Goal: Transaction & Acquisition: Purchase product/service

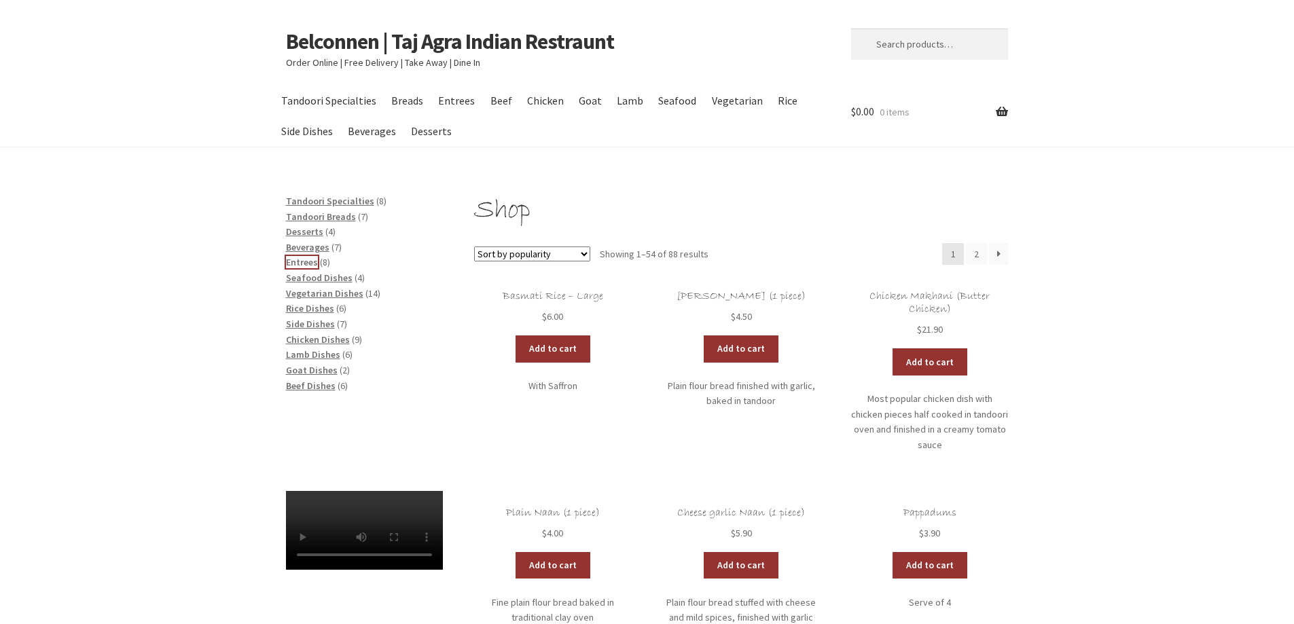
click at [313, 262] on span "Entrees" at bounding box center [302, 262] width 32 height 12
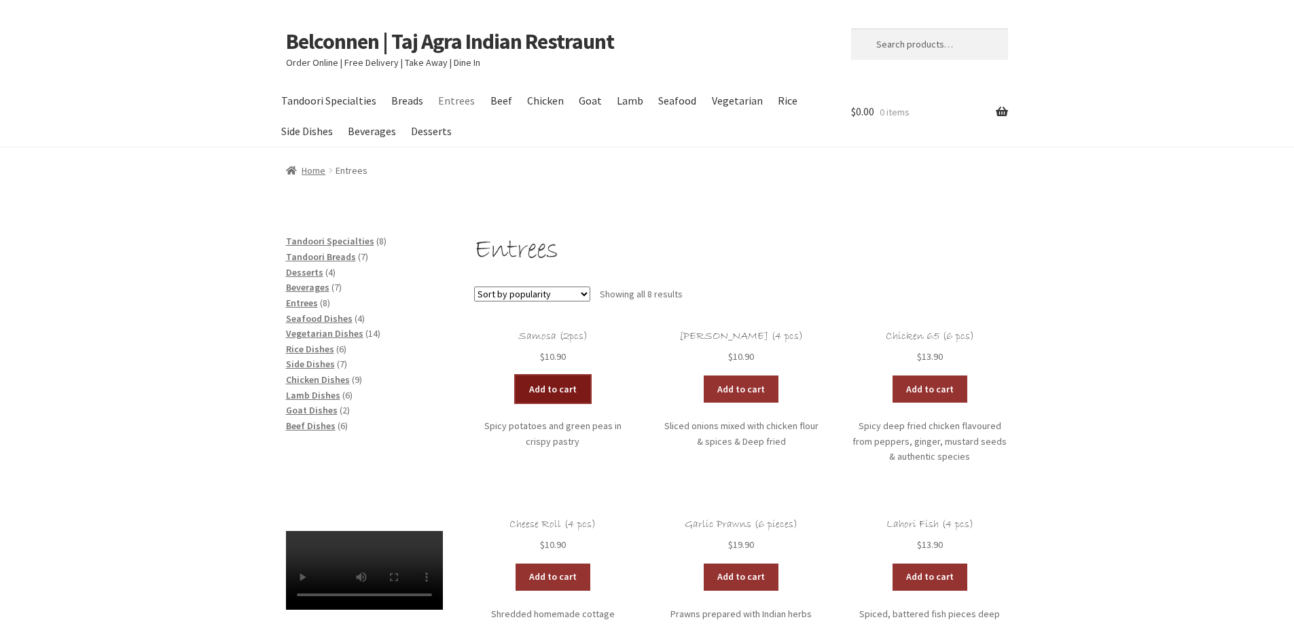
click at [545, 382] on link "Add to cart" at bounding box center [553, 389] width 75 height 27
click at [336, 259] on span "Tandoori Breads" at bounding box center [321, 257] width 70 height 12
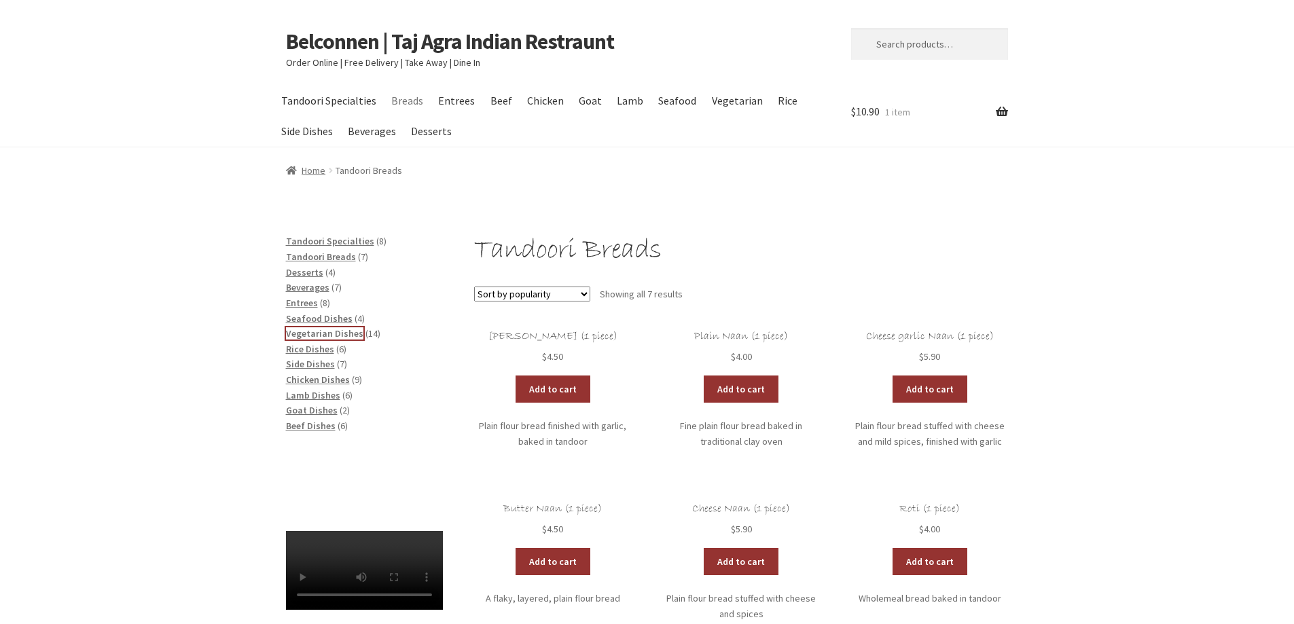
click at [337, 331] on span "Vegetarian Dishes" at bounding box center [324, 333] width 77 height 12
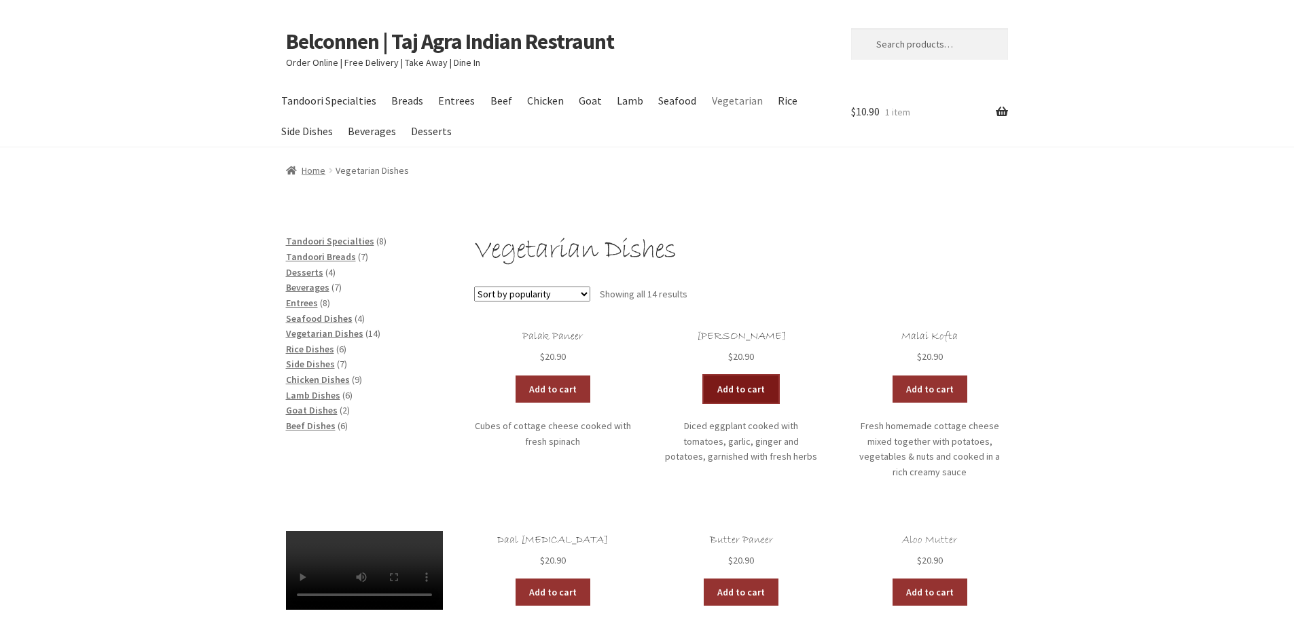
click at [739, 386] on link "Add to cart" at bounding box center [741, 389] width 75 height 27
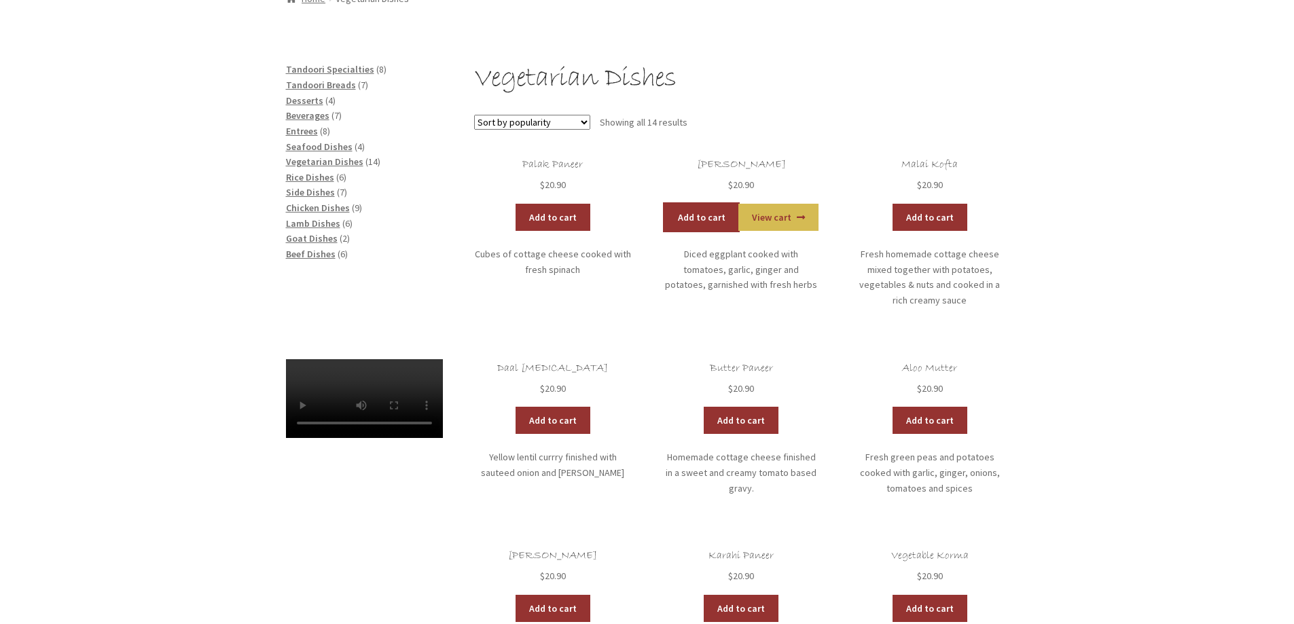
scroll to position [204, 0]
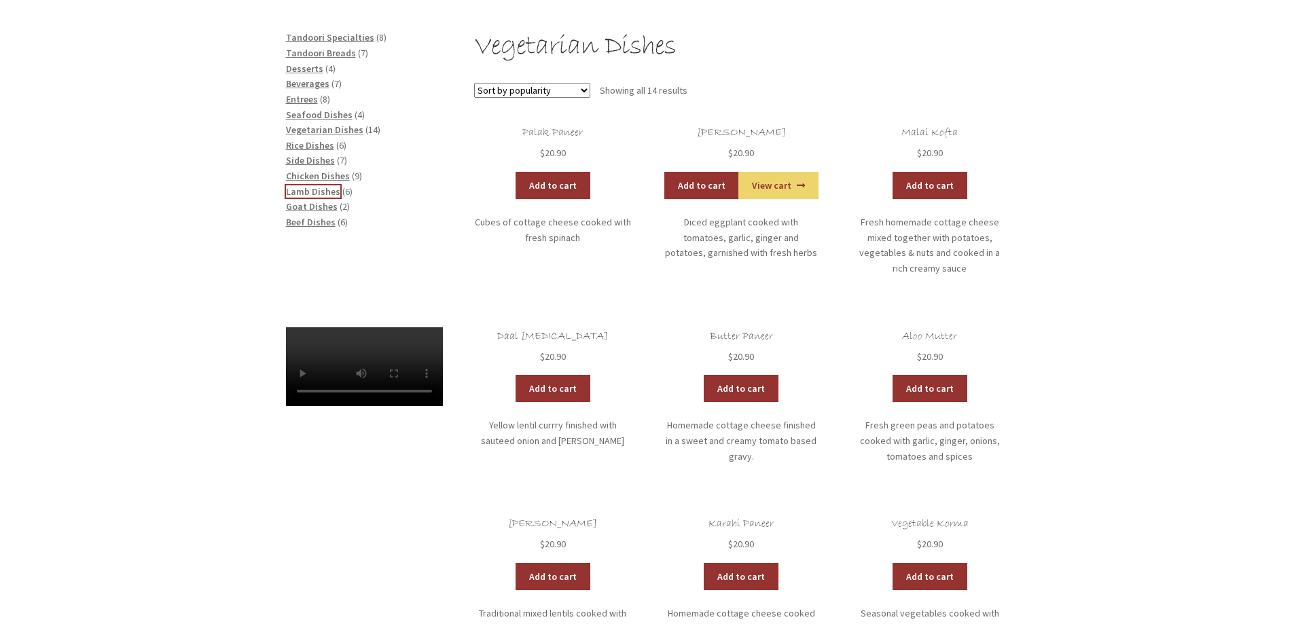
click at [302, 191] on span "Lamb Dishes" at bounding box center [313, 191] width 54 height 12
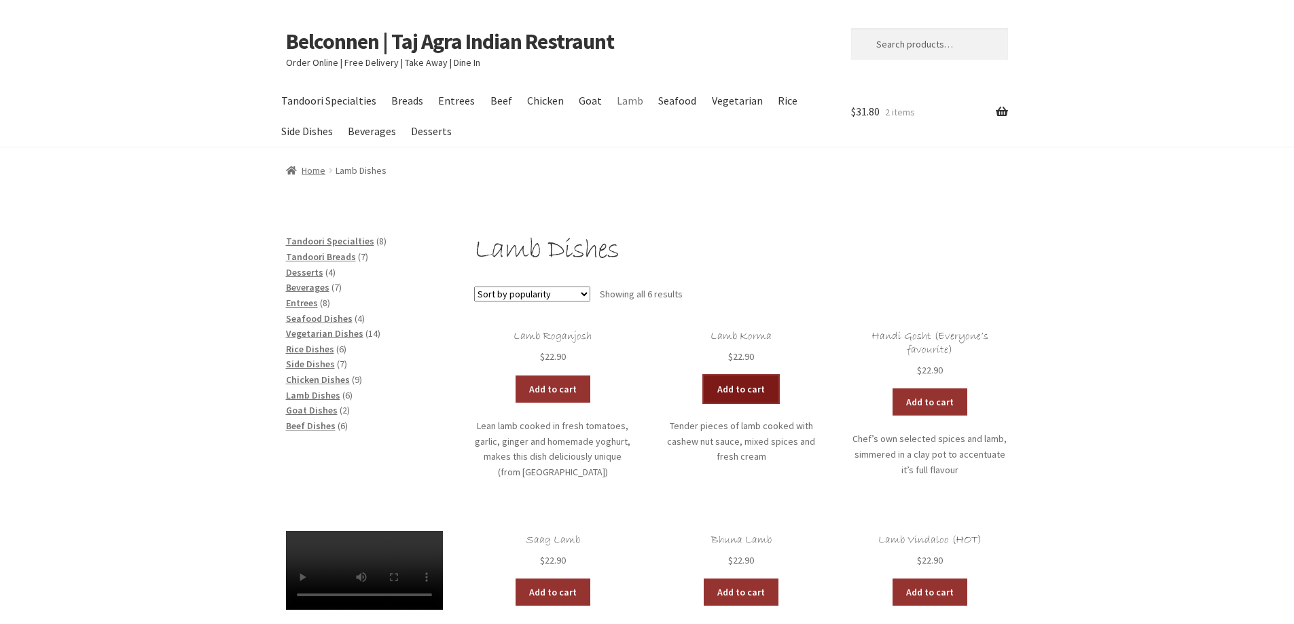
click at [728, 388] on link "Add to cart" at bounding box center [741, 389] width 75 height 27
click at [308, 361] on span "Side Dishes" at bounding box center [310, 364] width 49 height 12
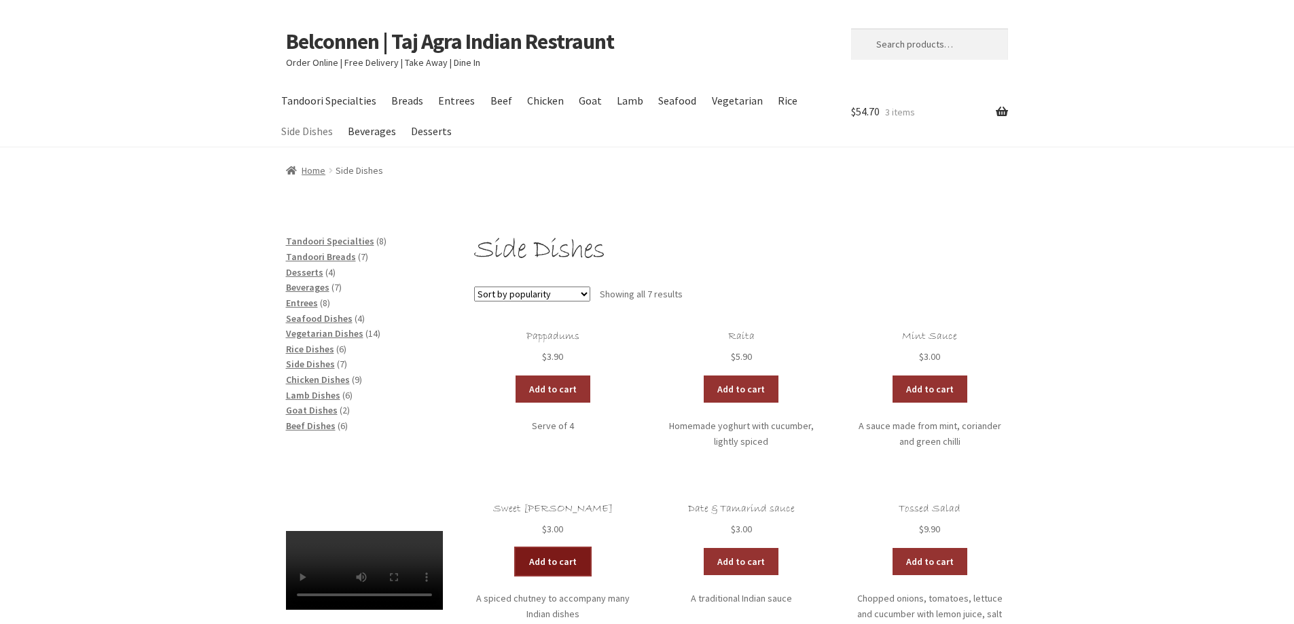
click at [548, 556] on link "Add to cart" at bounding box center [553, 561] width 75 height 27
click at [342, 242] on span "Tandoori Specialties" at bounding box center [330, 241] width 88 height 12
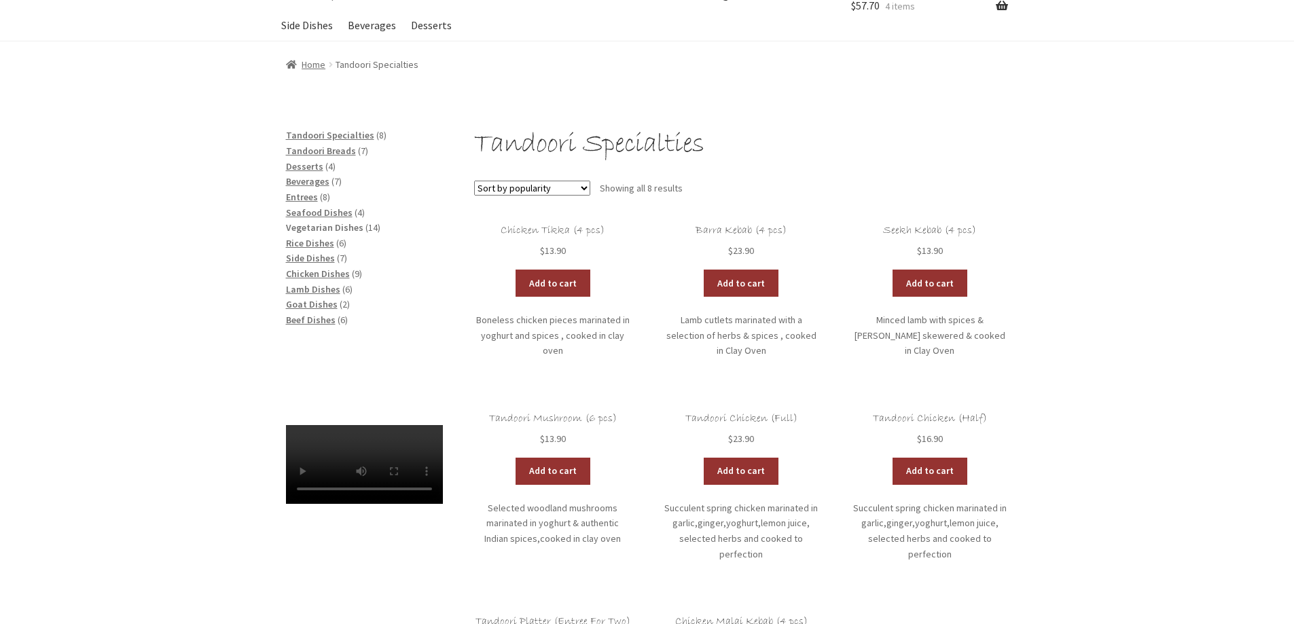
scroll to position [136, 0]
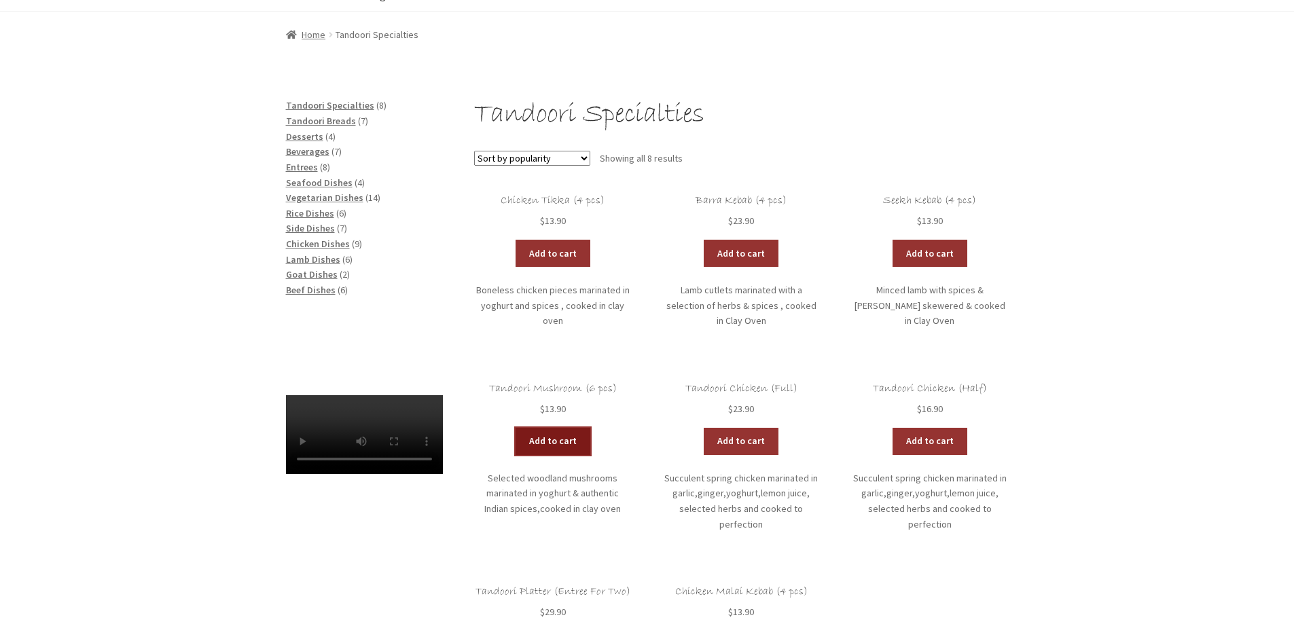
click at [546, 437] on link "Add to cart" at bounding box center [553, 441] width 75 height 27
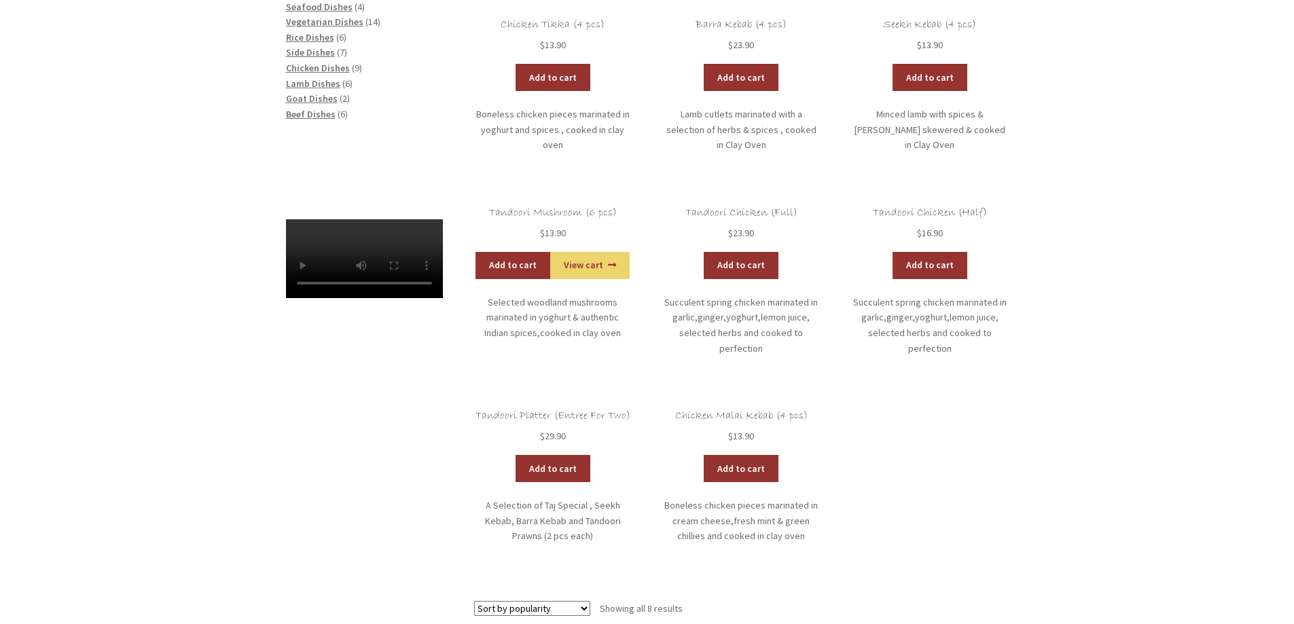
scroll to position [280, 0]
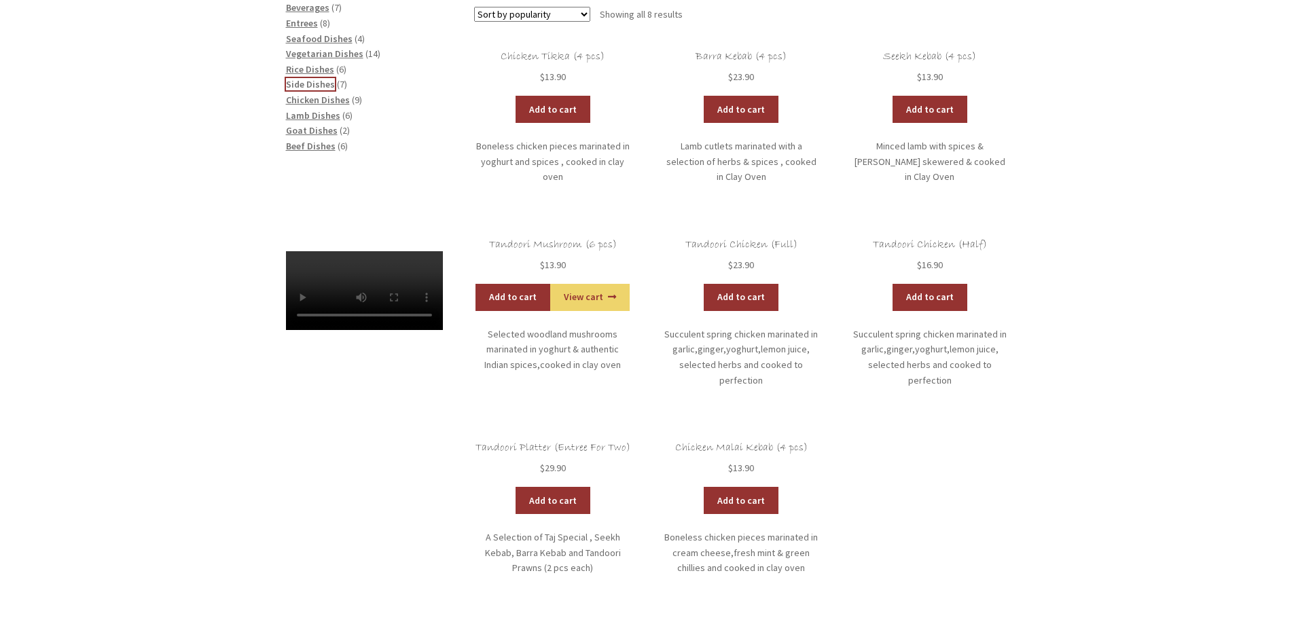
click at [304, 82] on span "Side Dishes" at bounding box center [310, 84] width 49 height 12
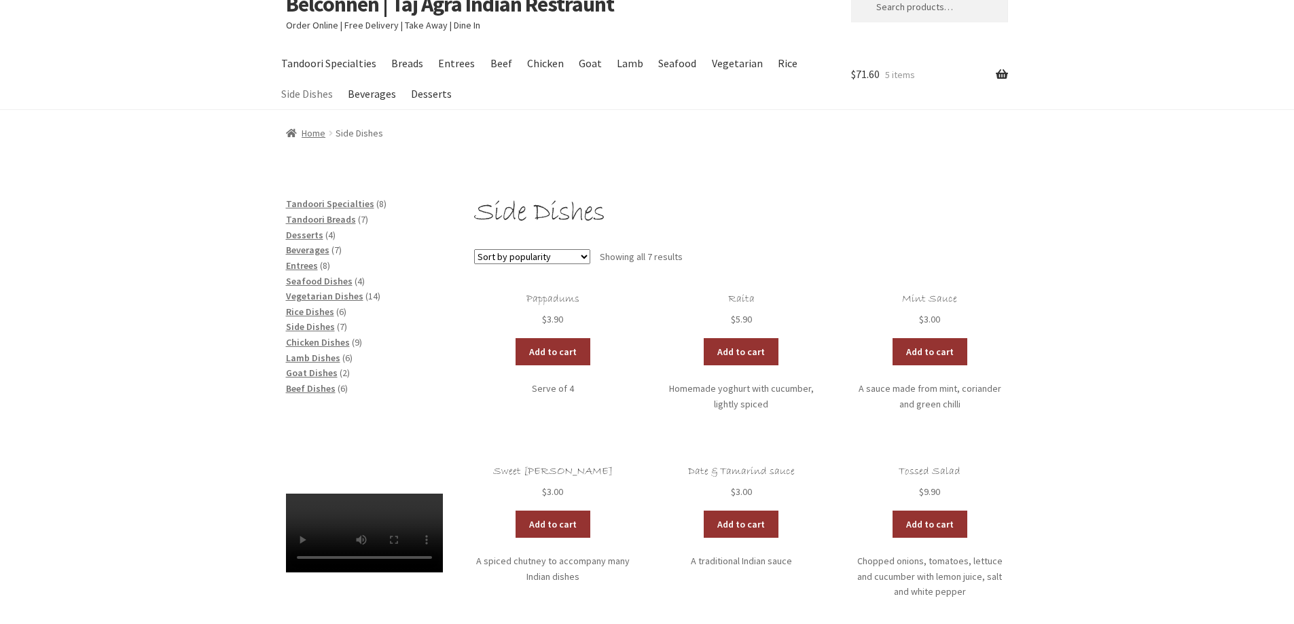
scroll to position [68, 0]
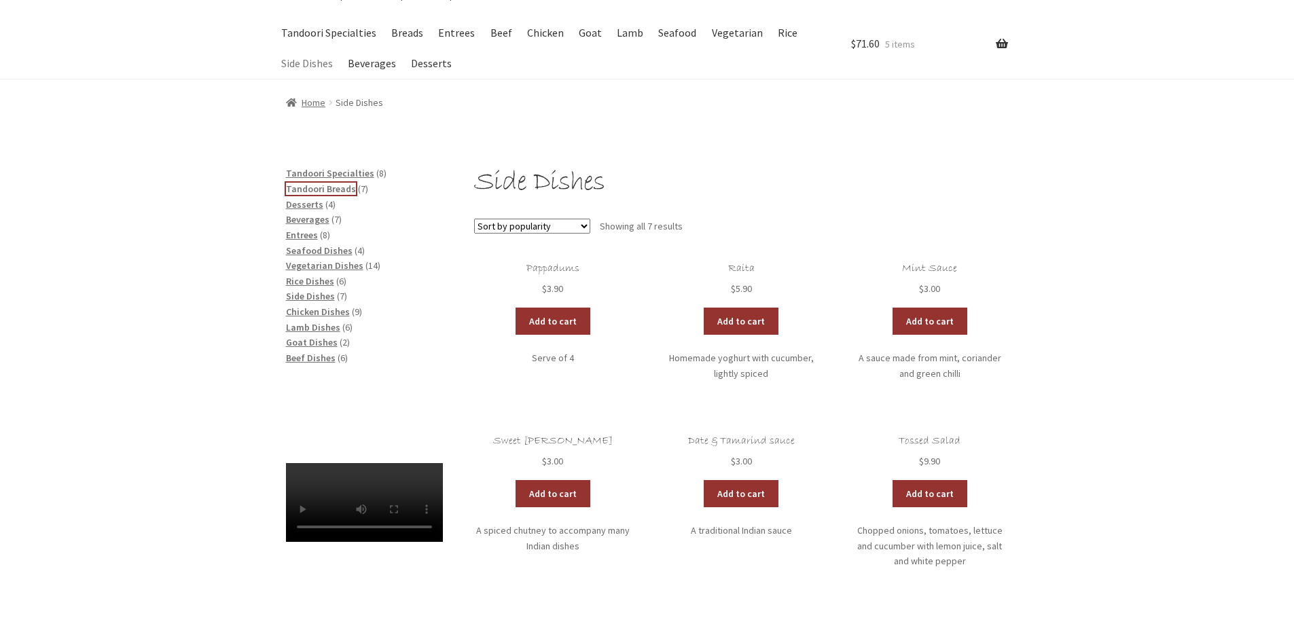
click at [330, 188] on span "Tandoori Breads" at bounding box center [321, 189] width 70 height 12
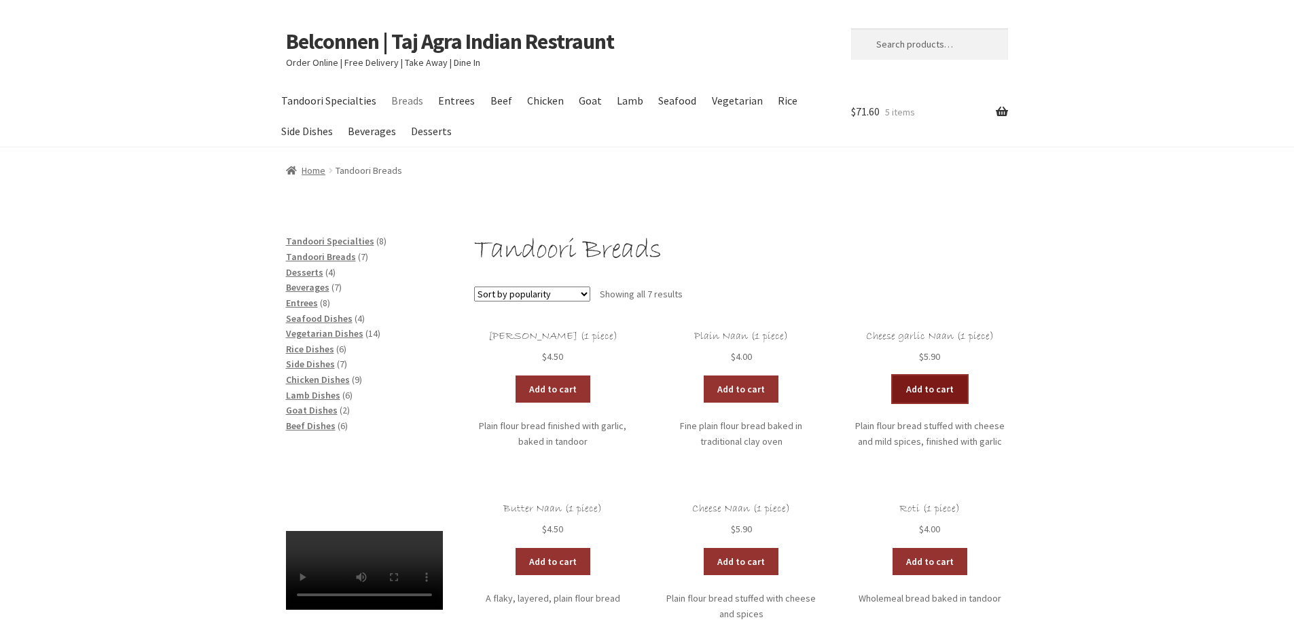
click at [912, 382] on link "Add to cart" at bounding box center [930, 389] width 75 height 27
click at [333, 255] on span "Tandoori Breads" at bounding box center [321, 257] width 70 height 12
click at [405, 102] on link "Breads" at bounding box center [407, 101] width 45 height 31
click at [406, 101] on link "Breads" at bounding box center [407, 101] width 45 height 31
click at [450, 100] on link "Entrees" at bounding box center [457, 101] width 50 height 31
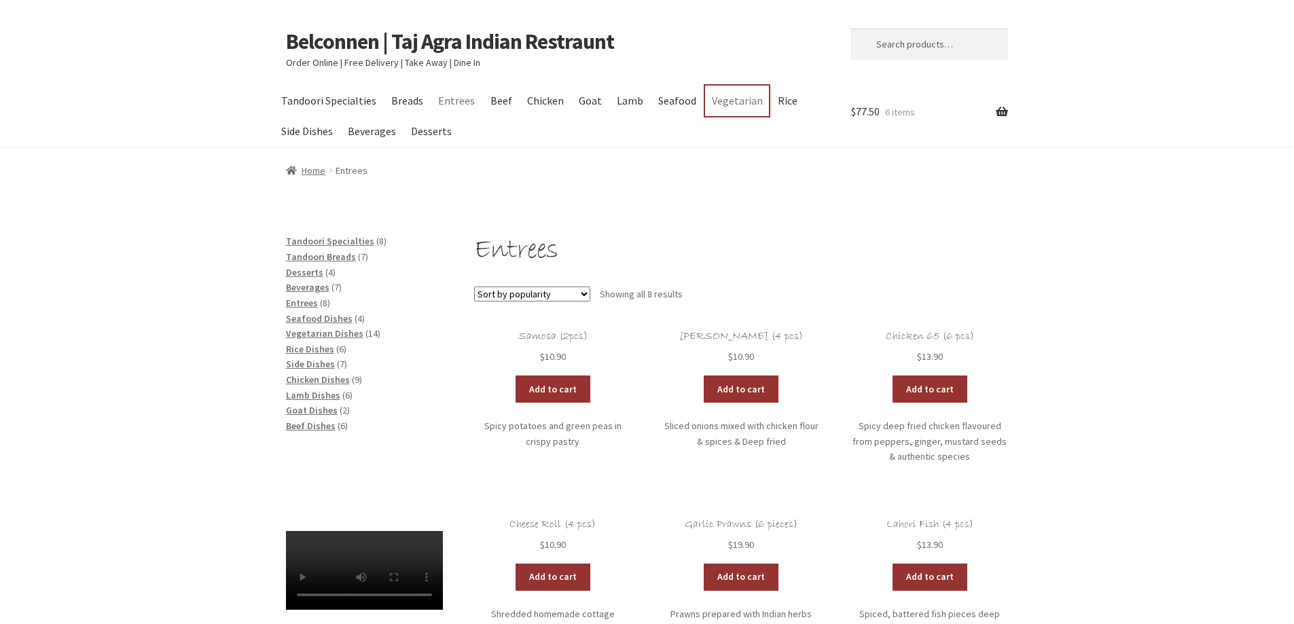
click at [717, 96] on link "Vegetarian" at bounding box center [737, 101] width 64 height 31
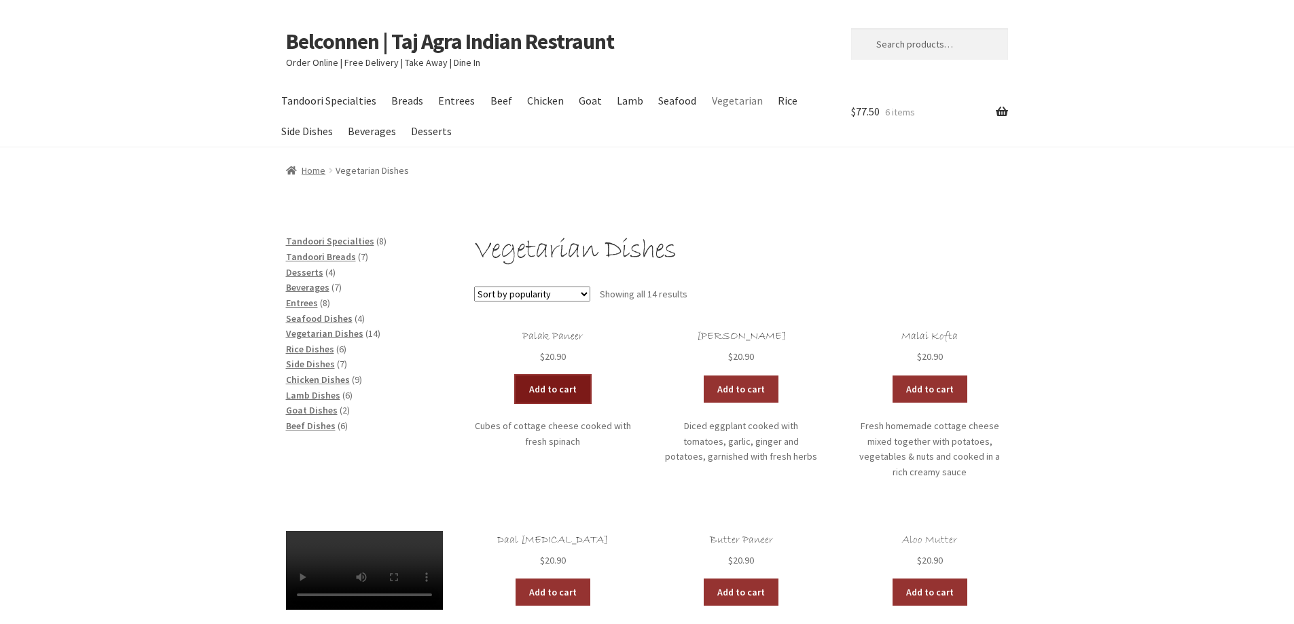
click at [545, 386] on link "Add to cart" at bounding box center [553, 389] width 75 height 27
click at [572, 382] on link "View cart" at bounding box center [589, 389] width 79 height 27
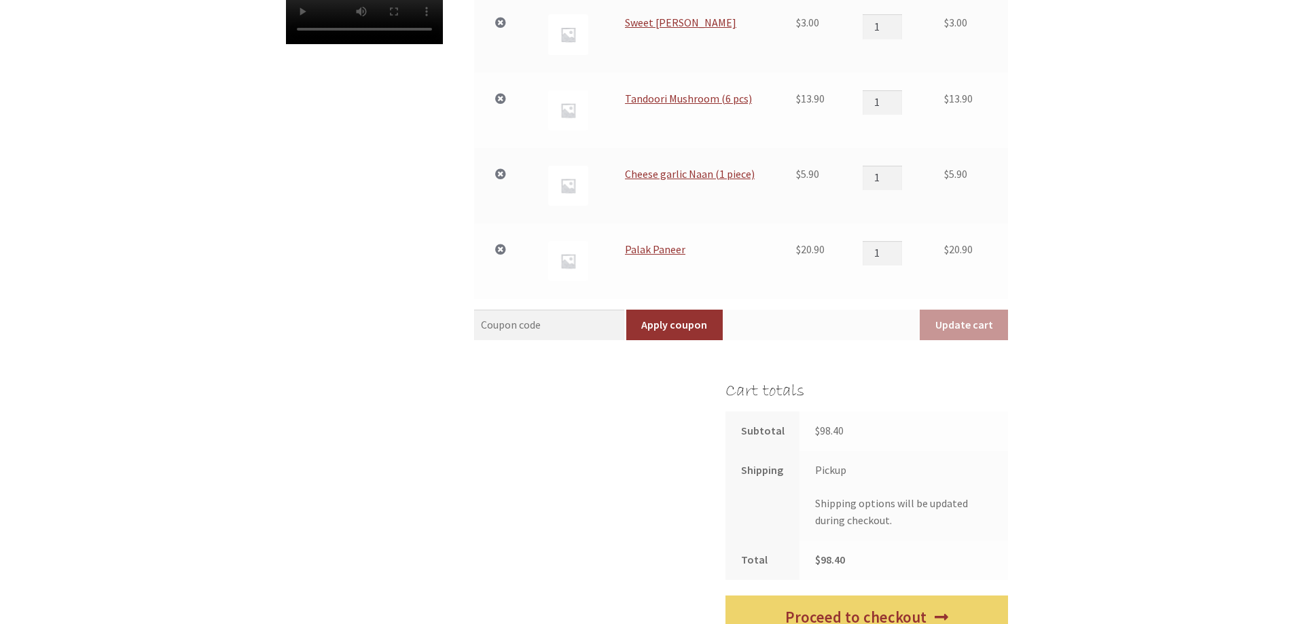
scroll to position [611, 0]
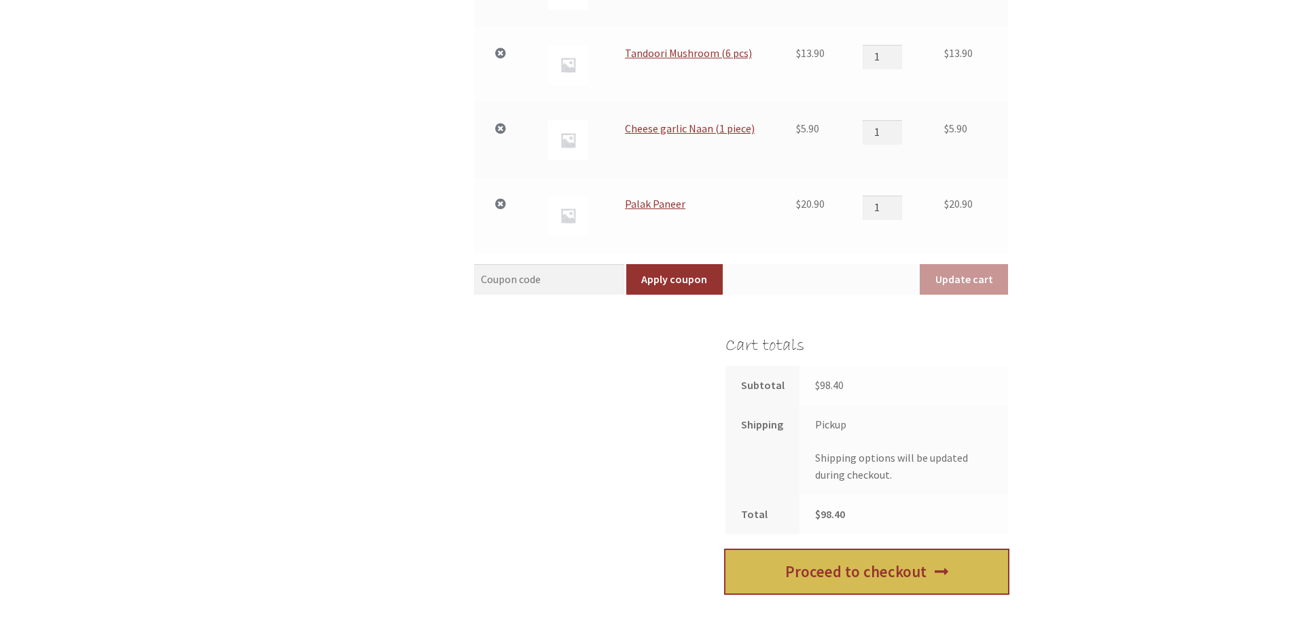
click at [799, 571] on link "Proceed to checkout" at bounding box center [867, 572] width 283 height 44
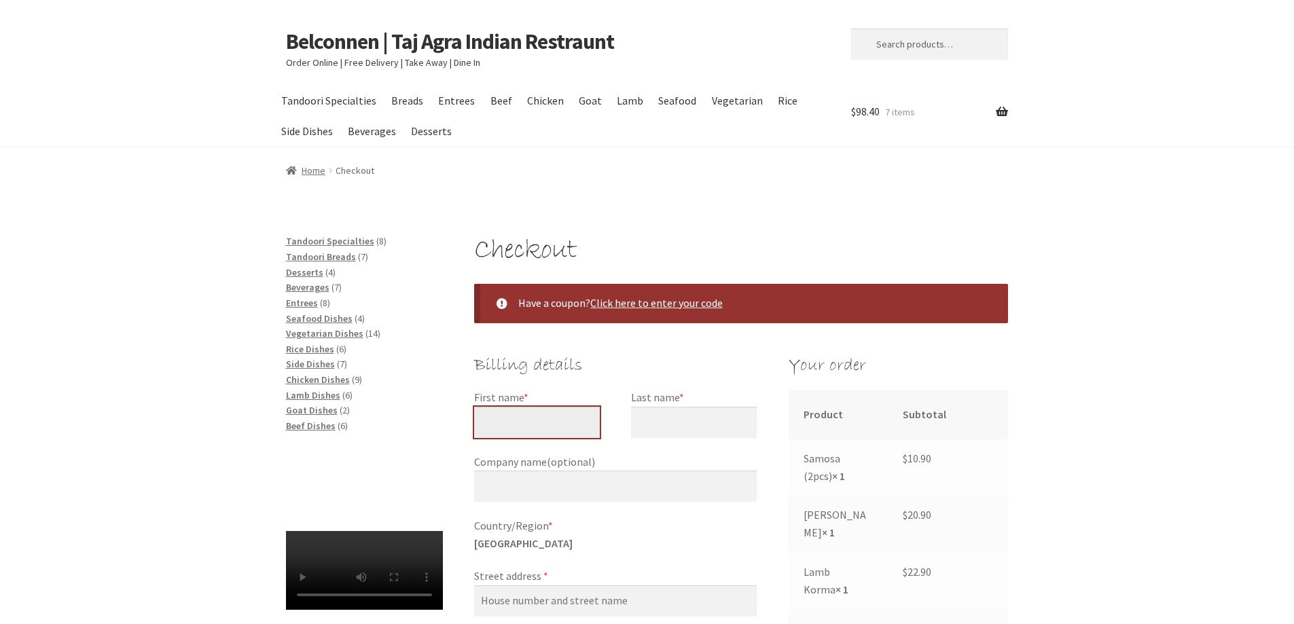
click at [543, 418] on input "First name *" at bounding box center [537, 422] width 126 height 31
type input "[PERSON_NAME]"
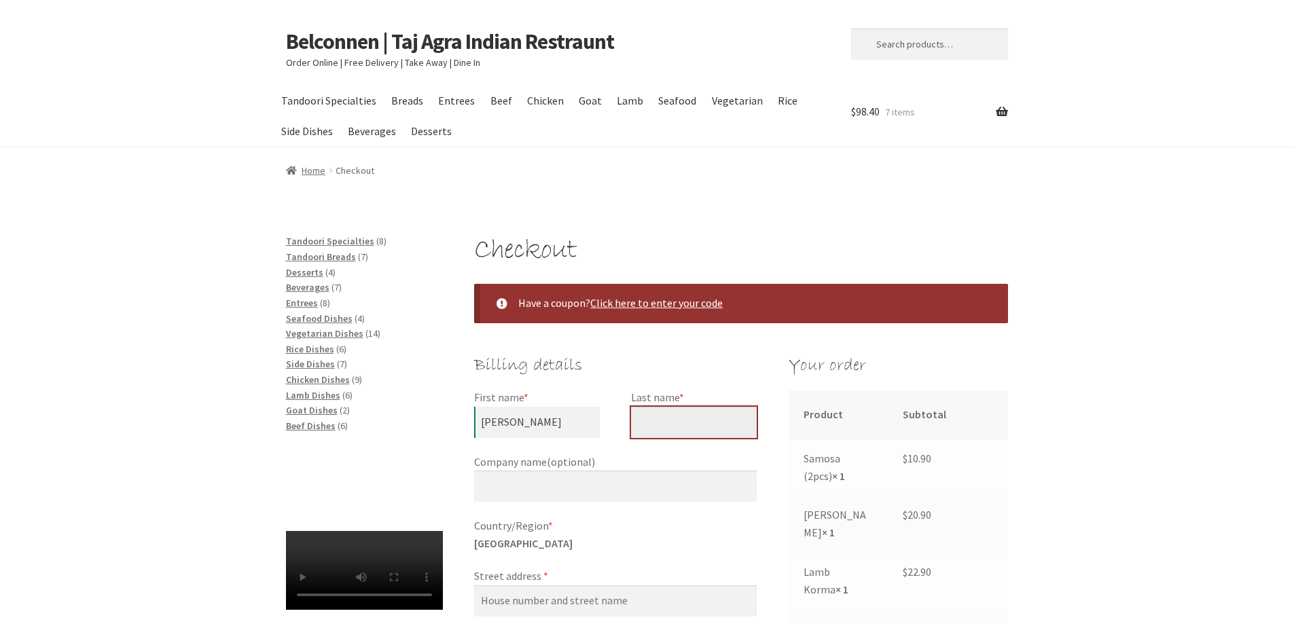
click at [637, 418] on input "Last name *" at bounding box center [694, 422] width 126 height 31
type input "[PERSON_NAME]"
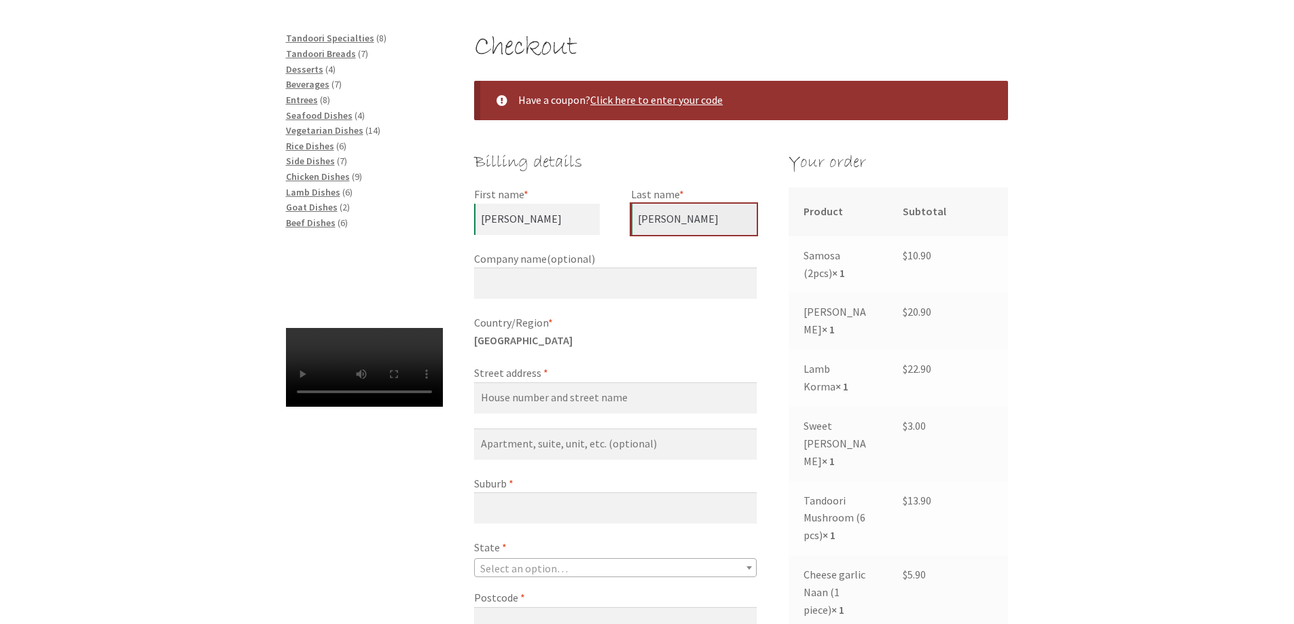
scroll to position [204, 0]
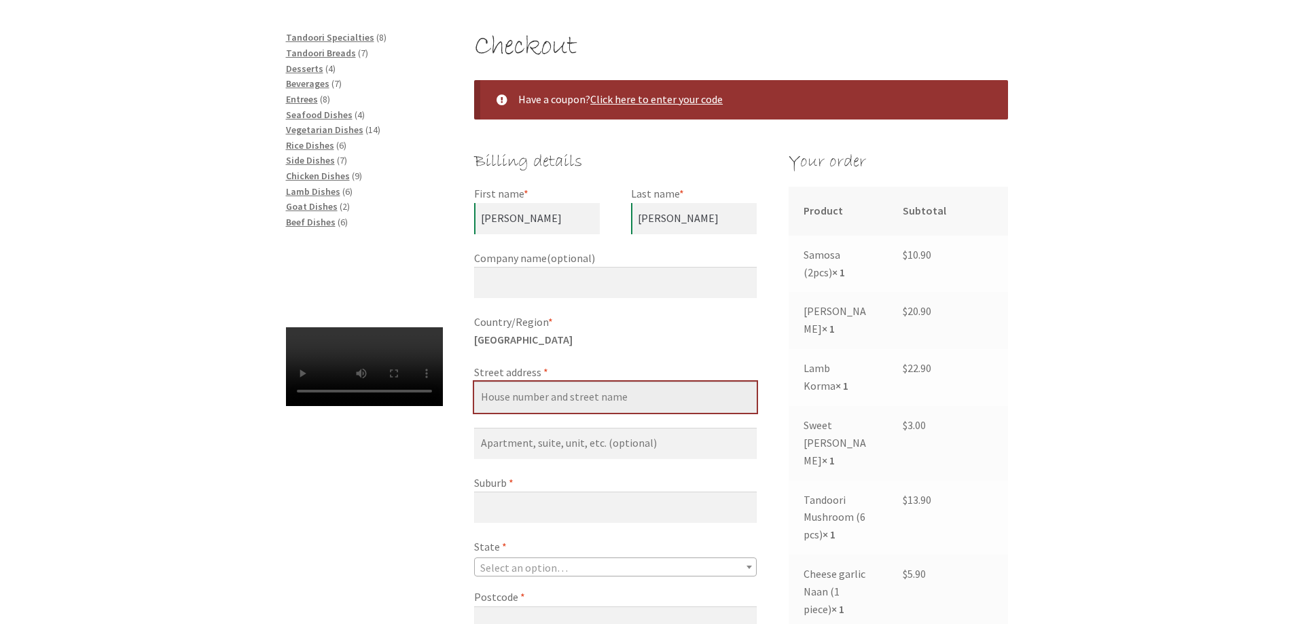
click at [542, 395] on input "Street address *" at bounding box center [615, 397] width 283 height 31
type input "[STREET_ADDRESS]"
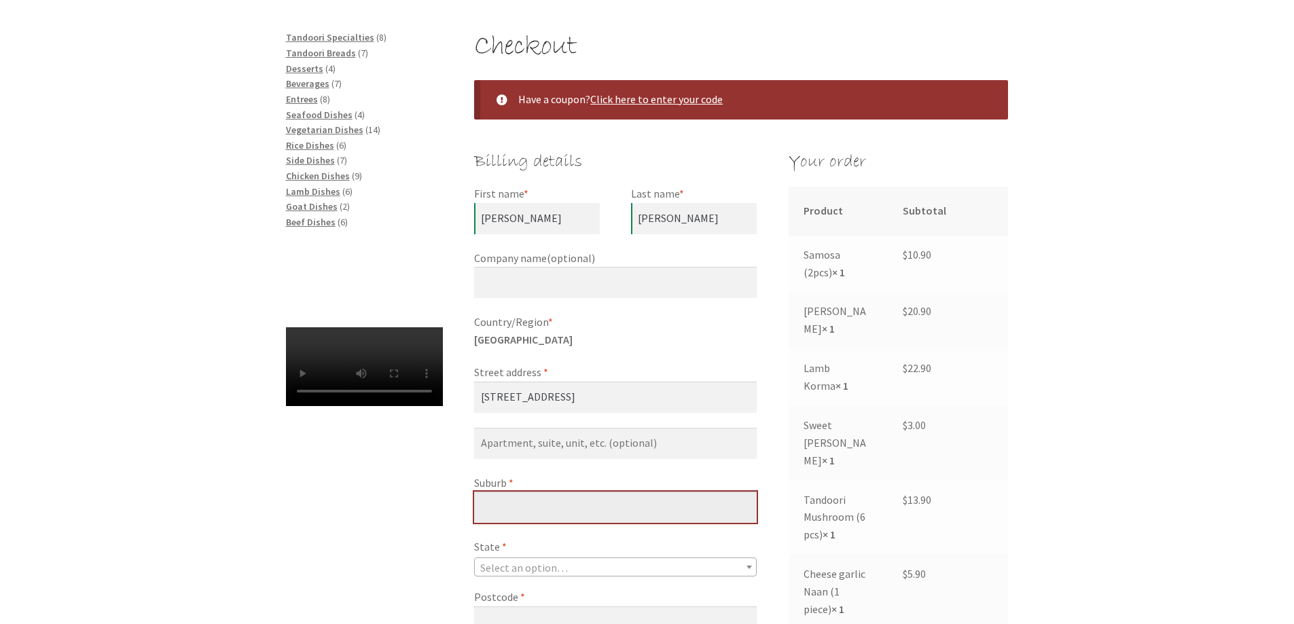
type input "[PERSON_NAME]"
select select "ACT"
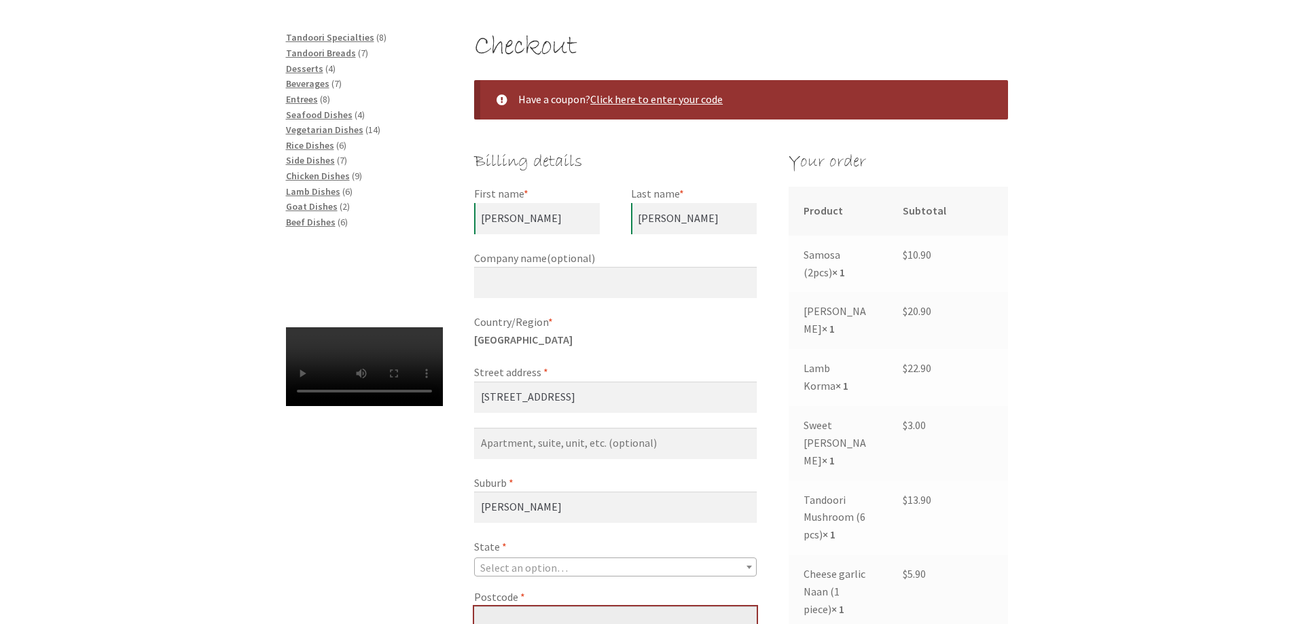
type input "2614"
type input "+61407434387"
type input "wegan@pcug.org.au"
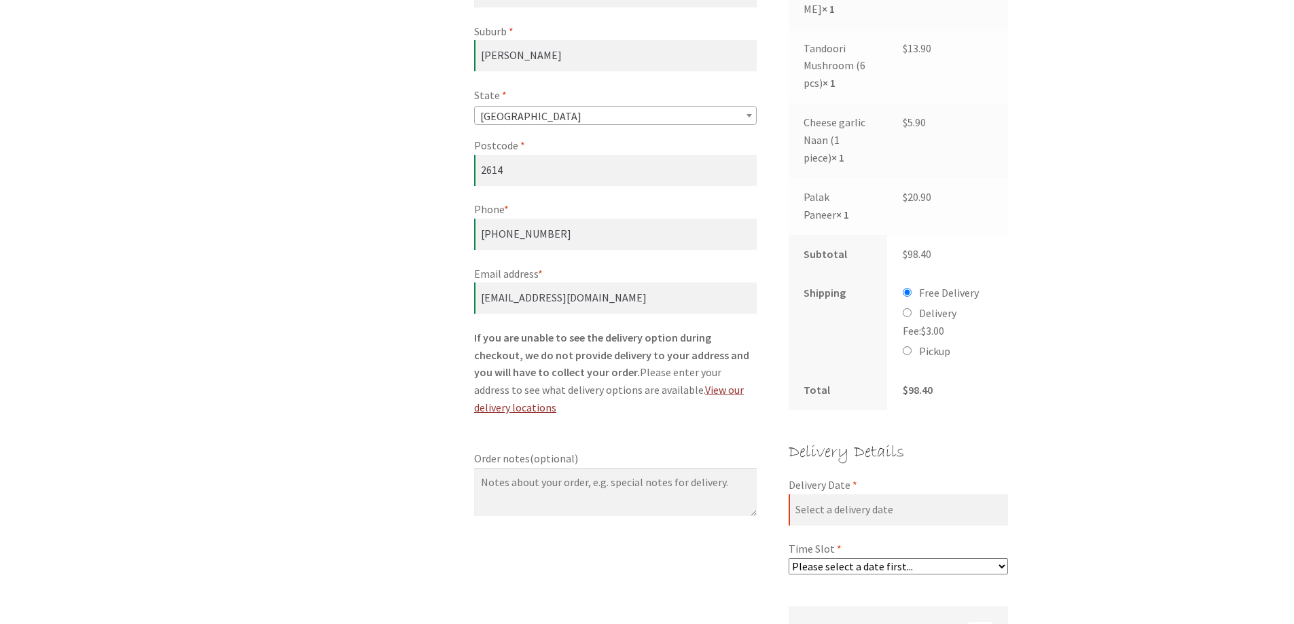
scroll to position [679, 0]
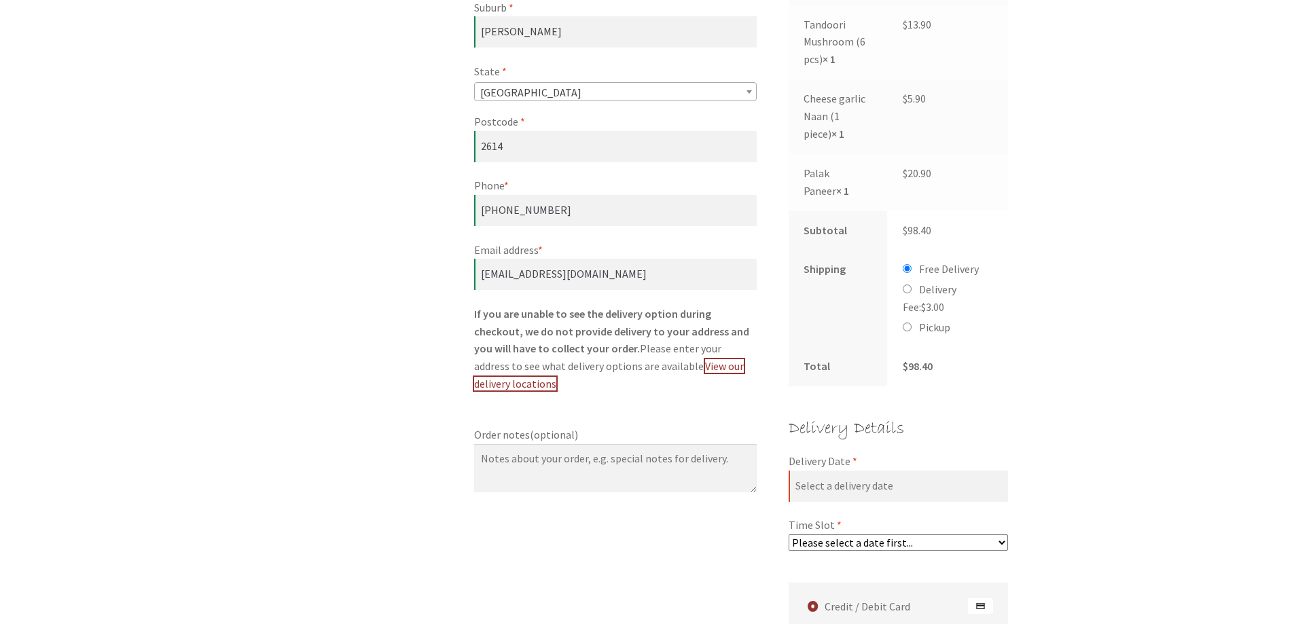
click at [632, 365] on link "View our delivery locations" at bounding box center [609, 374] width 270 height 31
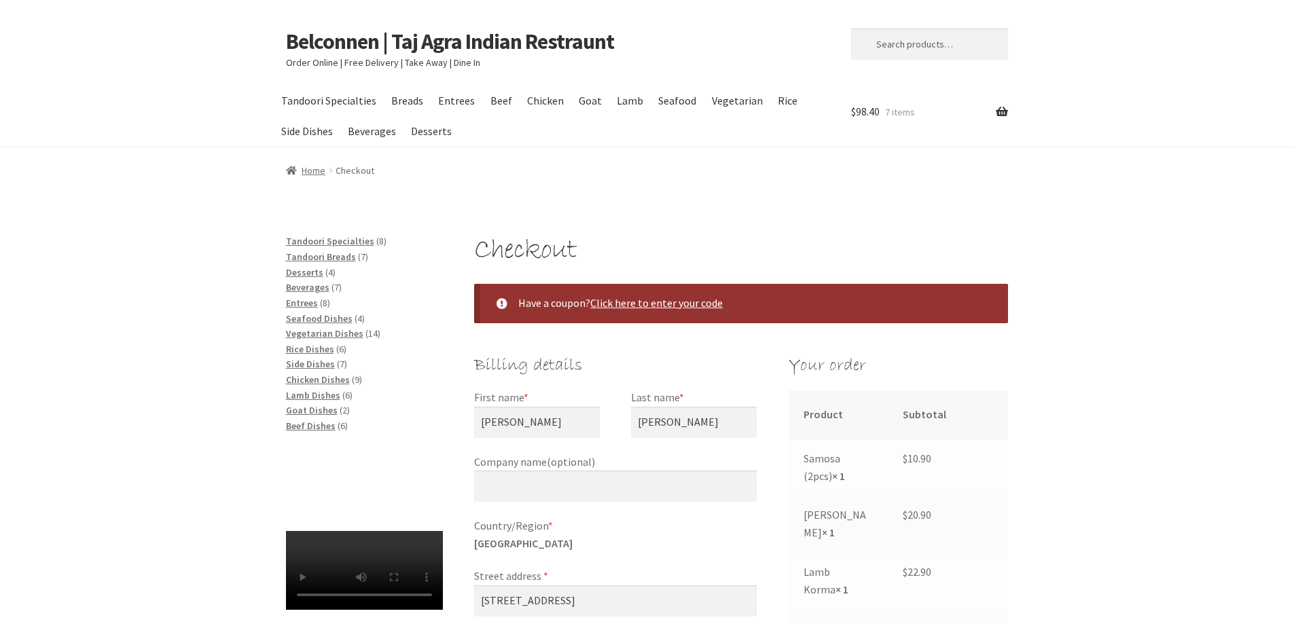
select select "ACT"
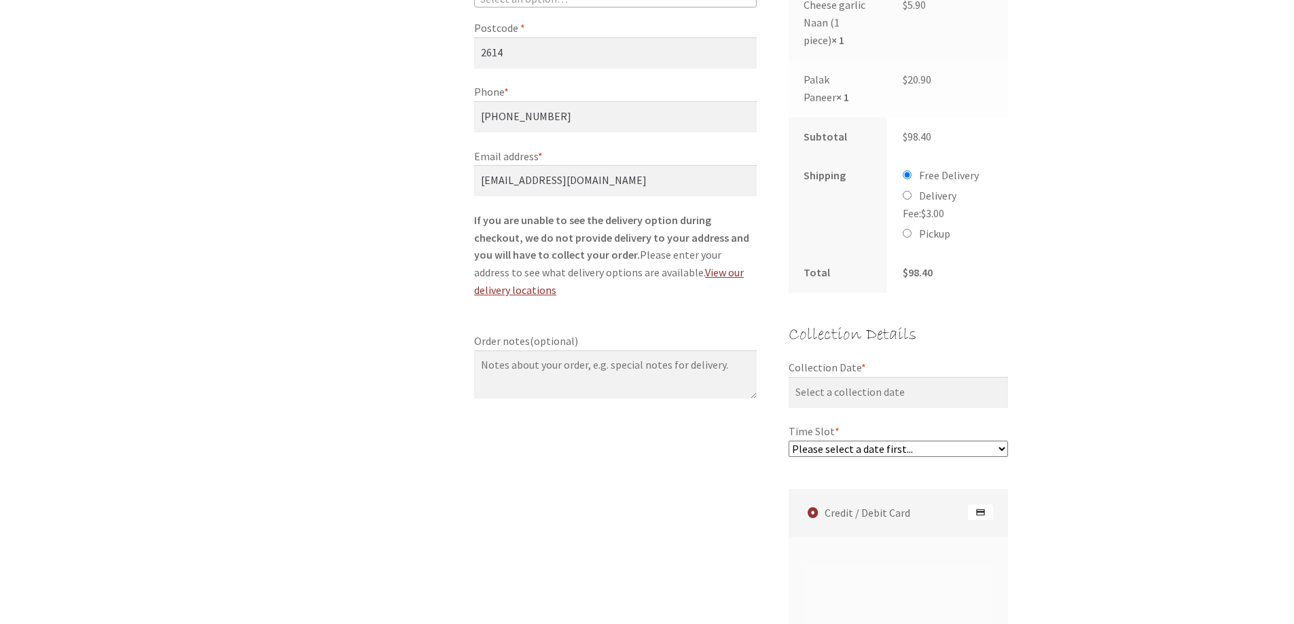
scroll to position [815, 0]
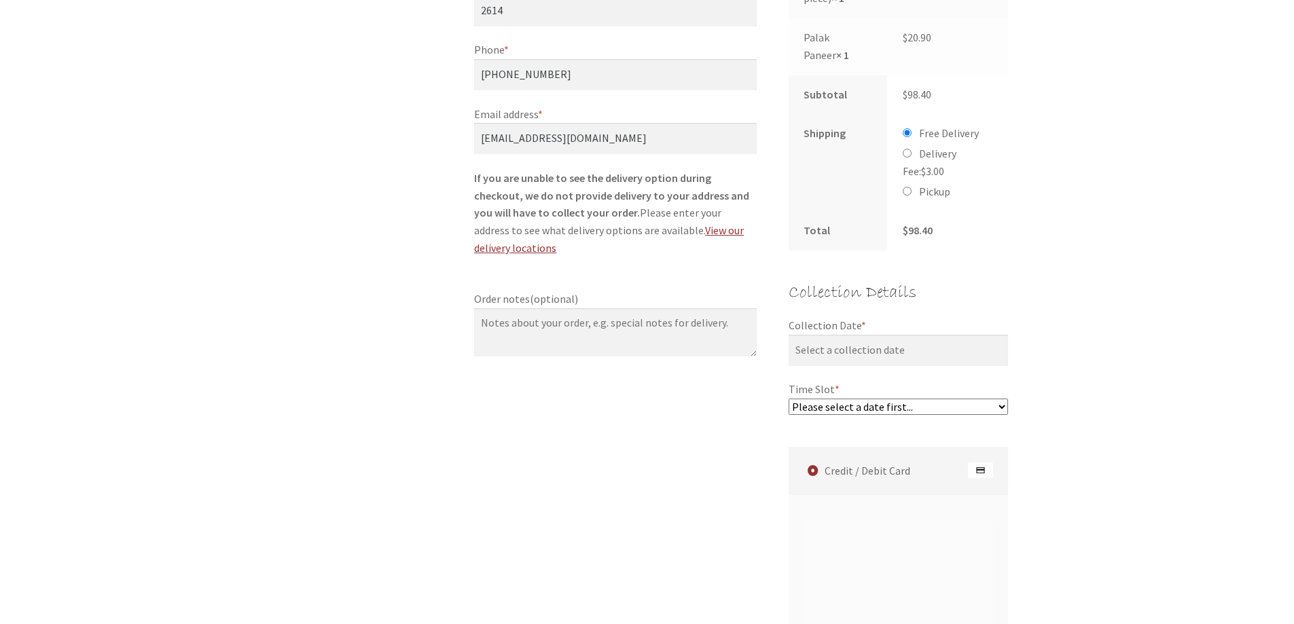
click at [1001, 399] on select "Please select a date first..." at bounding box center [899, 407] width 220 height 16
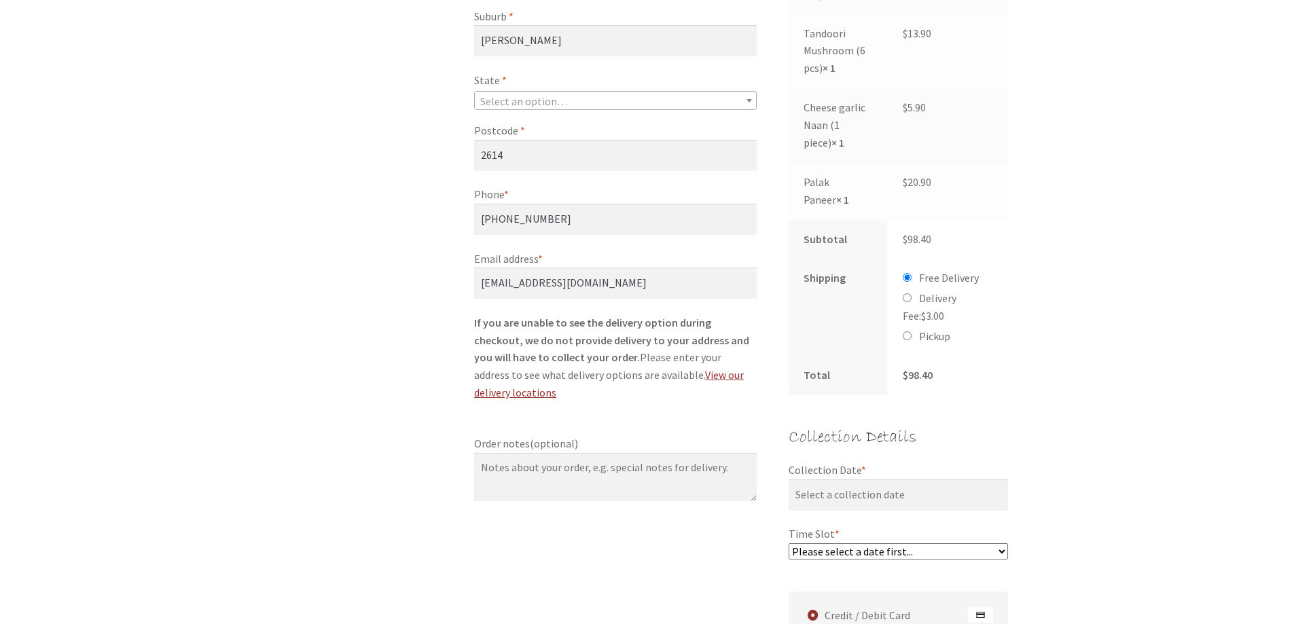
scroll to position [747, 0]
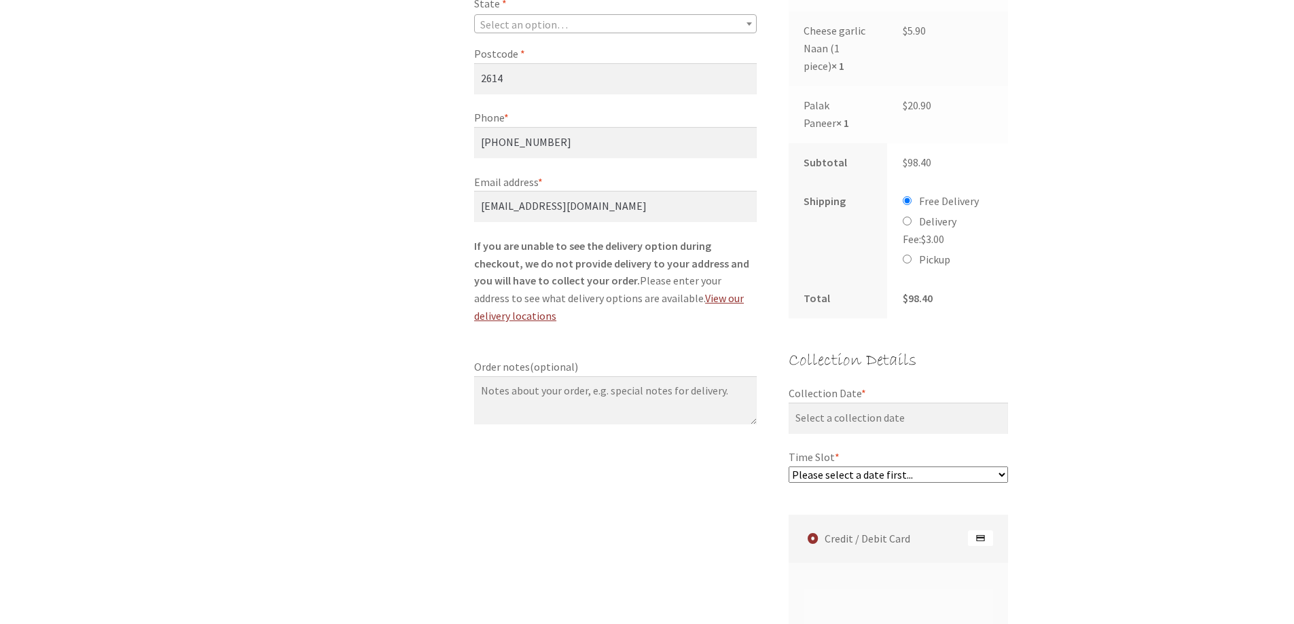
click at [1001, 467] on select "Please select a date first..." at bounding box center [899, 475] width 220 height 16
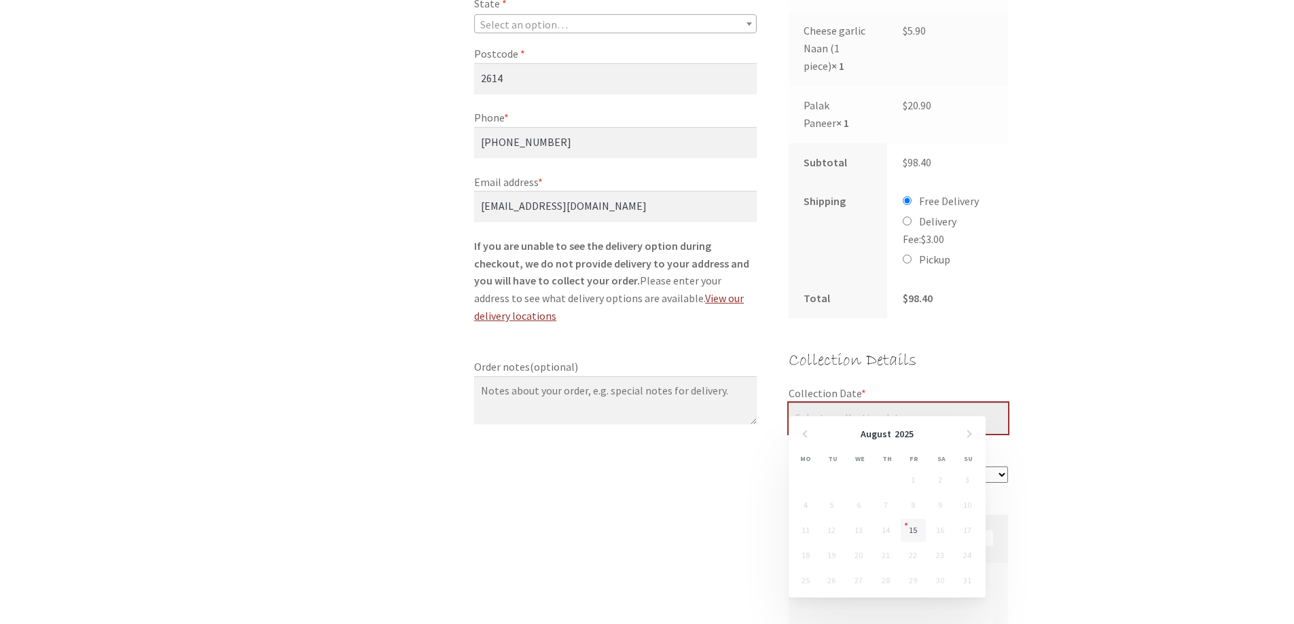
click at [889, 403] on input "Collection Date *" at bounding box center [899, 418] width 220 height 31
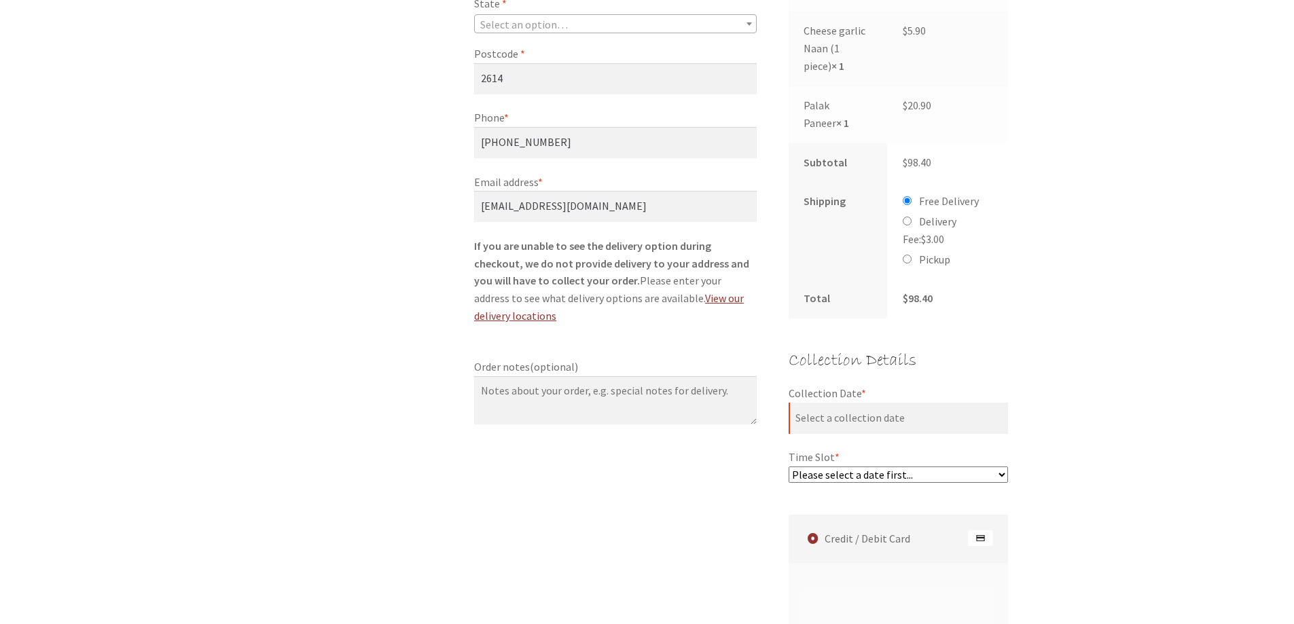
click at [1004, 467] on select "Please select a date first..." at bounding box center [899, 475] width 220 height 16
click at [1006, 467] on select "Please select a date first..." at bounding box center [899, 475] width 220 height 16
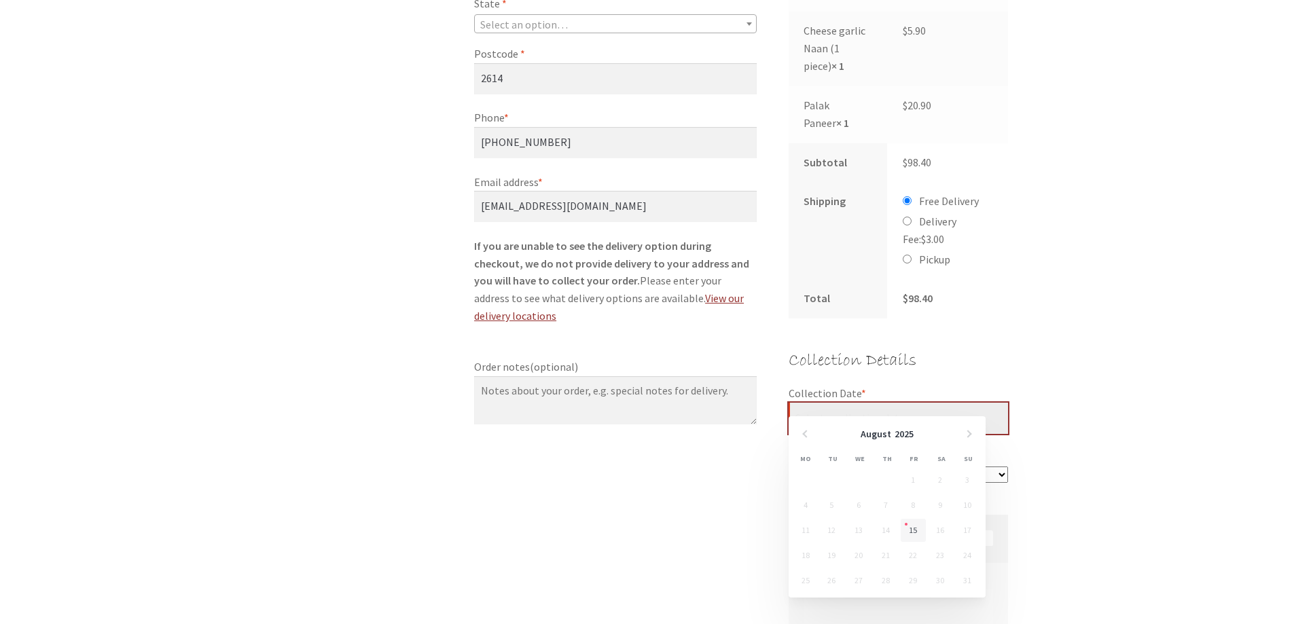
click at [861, 412] on input "Collection Date *" at bounding box center [899, 418] width 220 height 31
click at [911, 528] on link "15" at bounding box center [913, 530] width 25 height 23
type input "[DATE]"
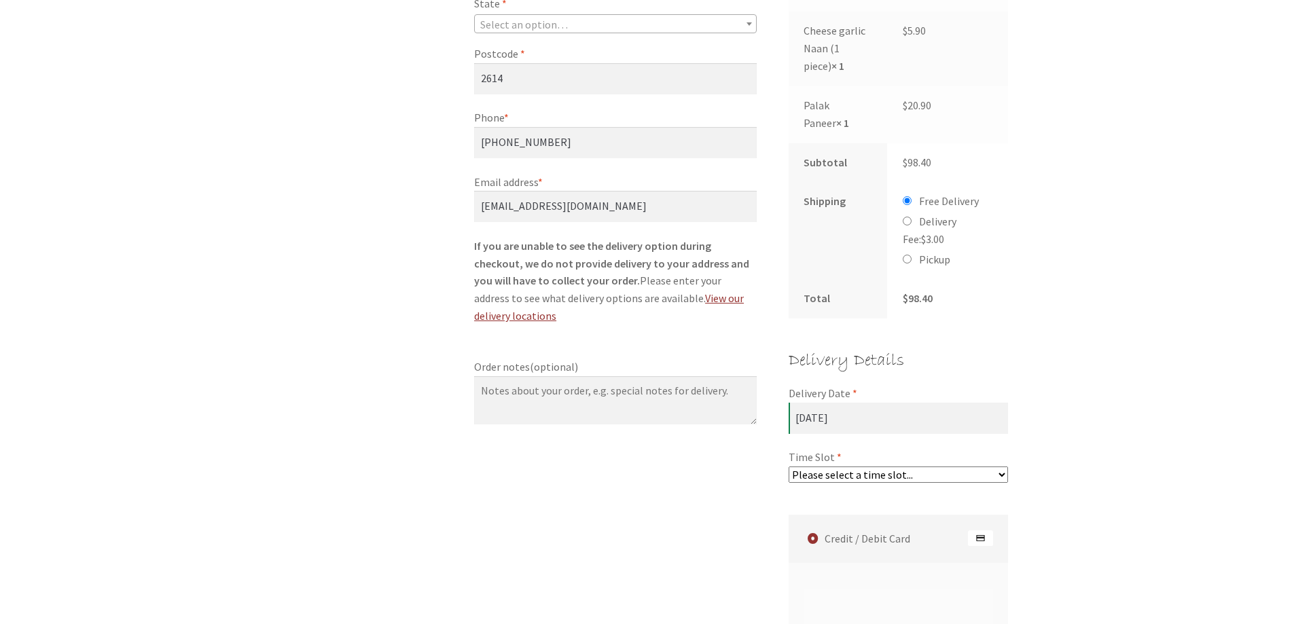
click at [1001, 467] on select "Please select a time slot... 07:25 PM - 07:55 PM 07:55 PM - 08:25 PM 08:25 PM -…" at bounding box center [899, 475] width 220 height 16
select select "60c2ef62db861/3|0.00"
click at [789, 467] on select "Please select a time slot... 07:25 PM - 07:55 PM 07:55 PM - 08:25 PM 08:25 PM -…" at bounding box center [899, 475] width 220 height 16
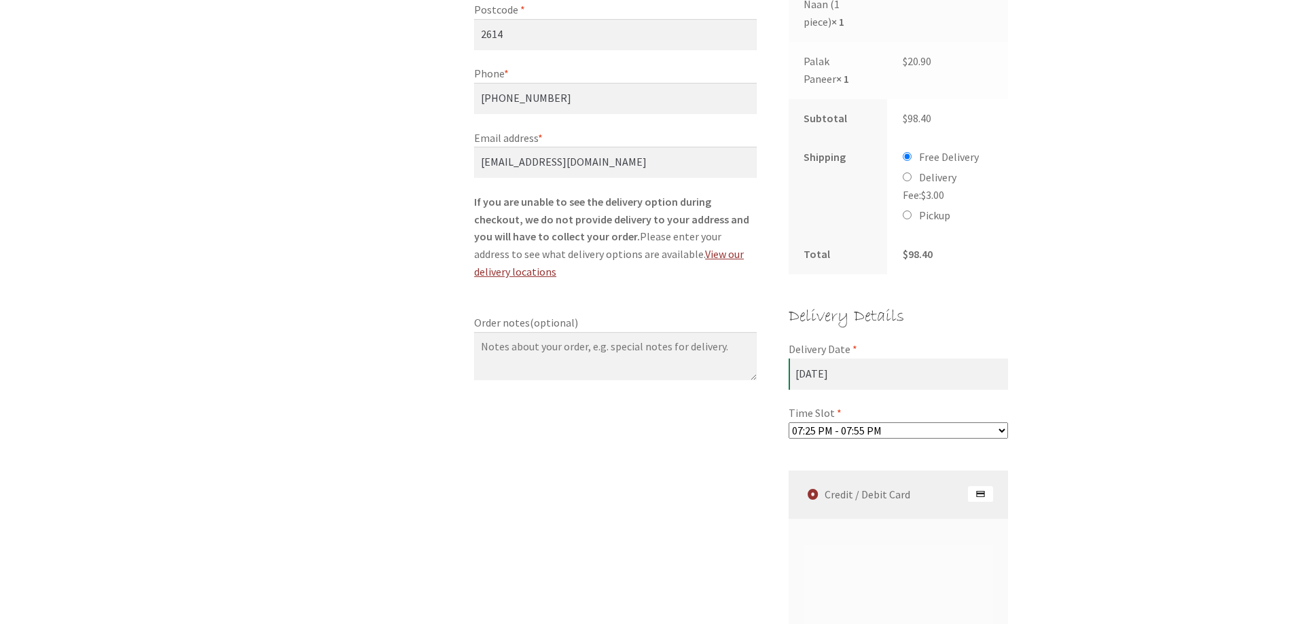
scroll to position [815, 0]
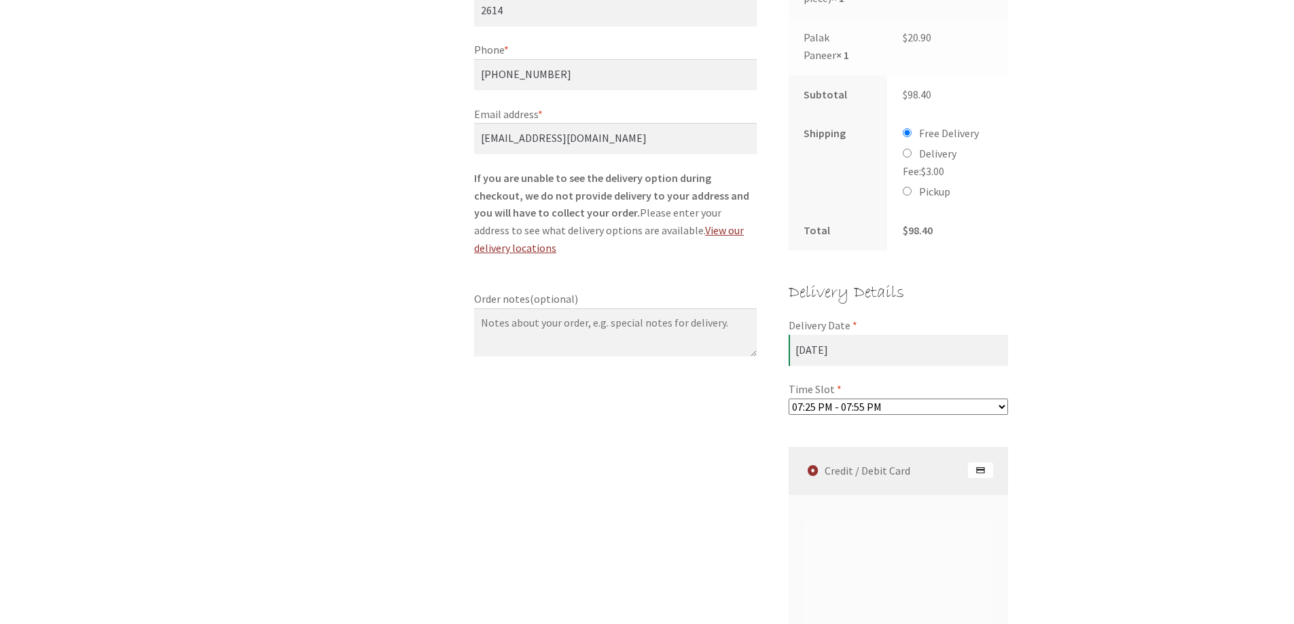
click at [888, 469] on label "Credit / Debit Card" at bounding box center [901, 471] width 216 height 48
click at [978, 463] on img "Checkout" at bounding box center [980, 471] width 25 height 16
click at [0, 0] on input "Credit / Debit Card" at bounding box center [0, 0] width 0 height 0
click at [978, 463] on img "Checkout" at bounding box center [980, 471] width 25 height 16
click at [0, 0] on input "Credit / Debit Card" at bounding box center [0, 0] width 0 height 0
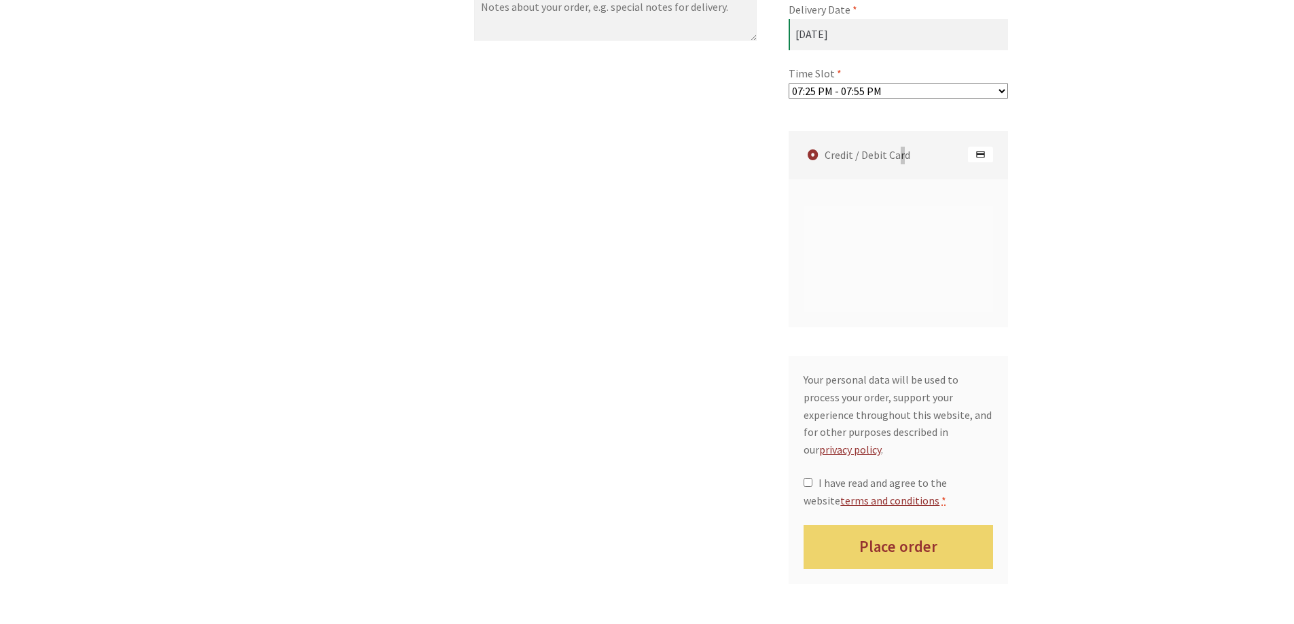
scroll to position [1155, 0]
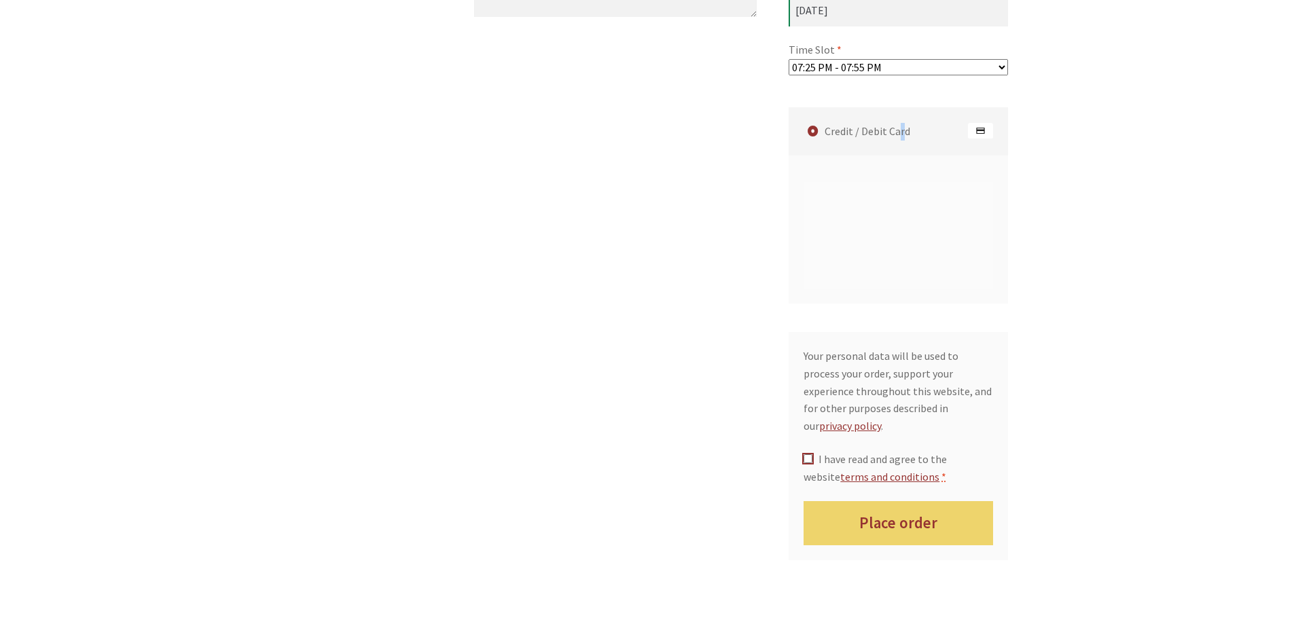
click at [809, 454] on input "I have read and agree to the website terms and conditions *" at bounding box center [808, 458] width 9 height 9
checkbox input "true"
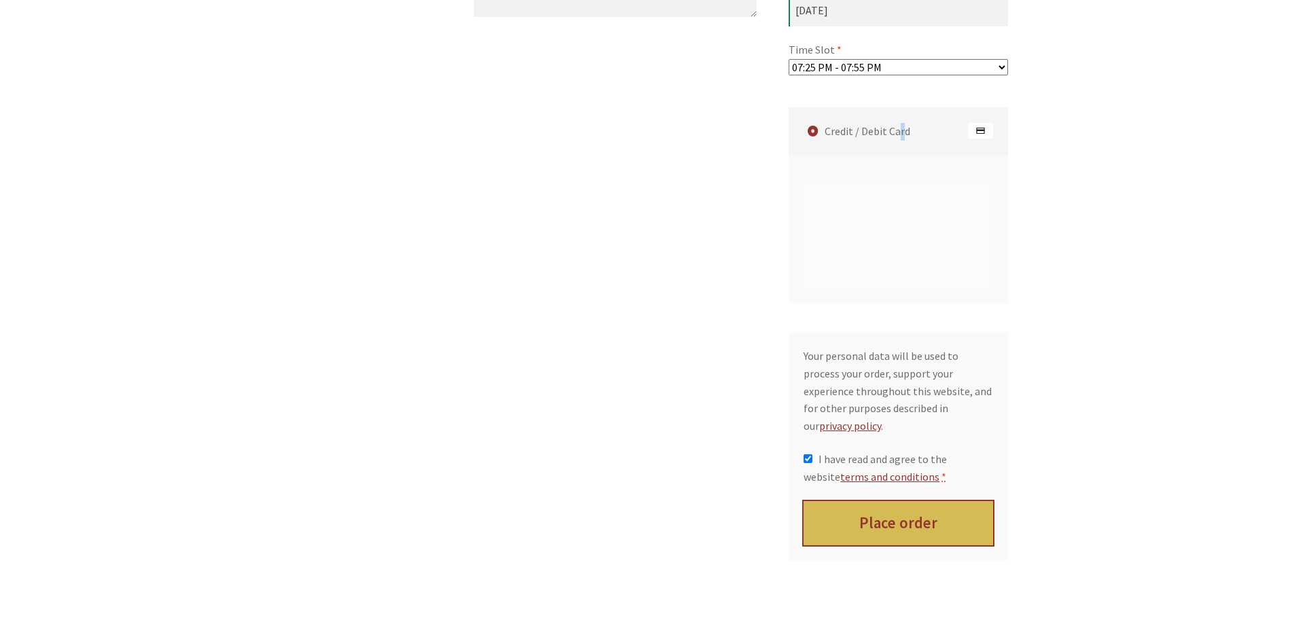
click at [865, 501] on button "Place order" at bounding box center [899, 523] width 190 height 44
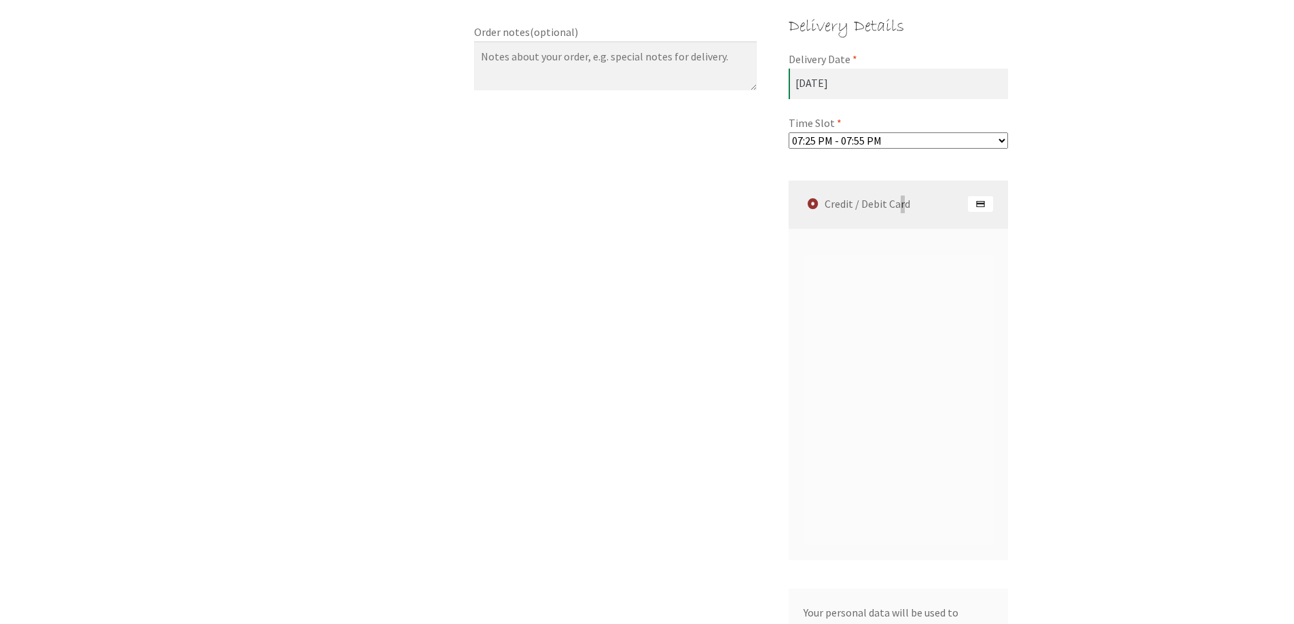
scroll to position [1235, 0]
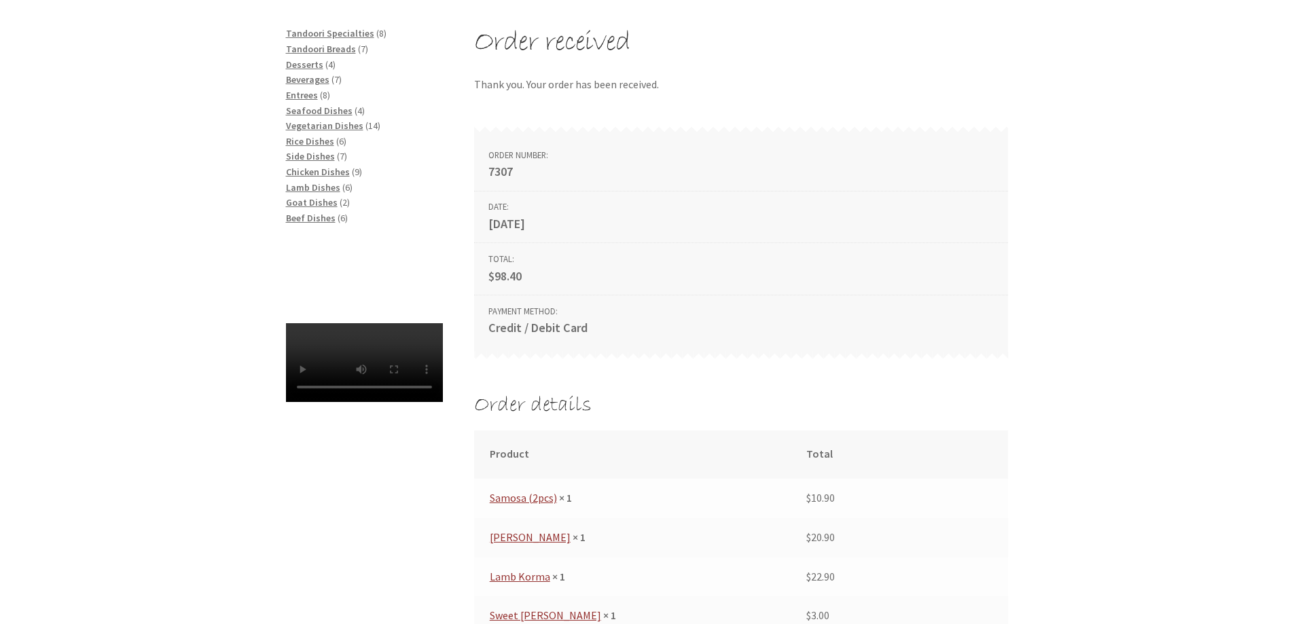
scroll to position [272, 0]
